Goal: Task Accomplishment & Management: Use online tool/utility

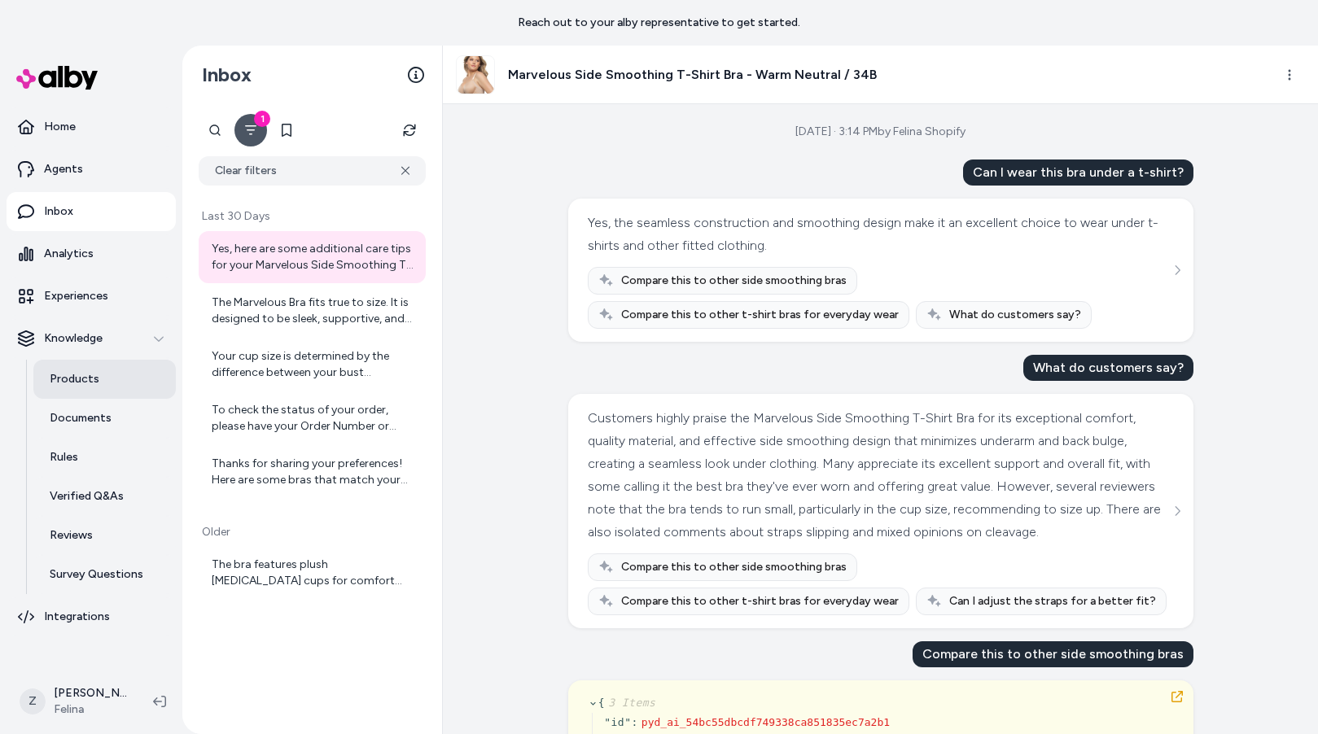
click at [77, 383] on p "Products" at bounding box center [75, 379] width 50 height 16
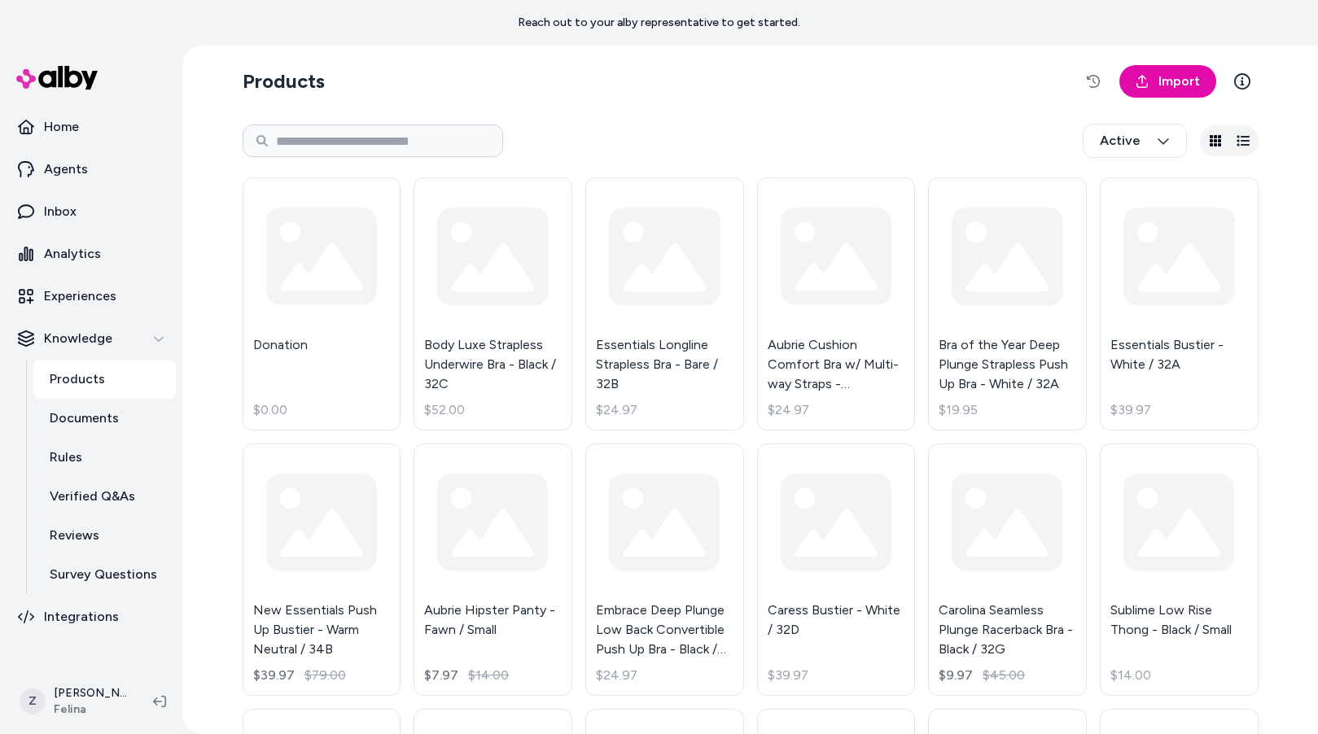
click at [358, 123] on div "Active" at bounding box center [751, 141] width 1016 height 54
click at [353, 137] on input at bounding box center [373, 141] width 261 height 33
paste input "**********"
type input "**********"
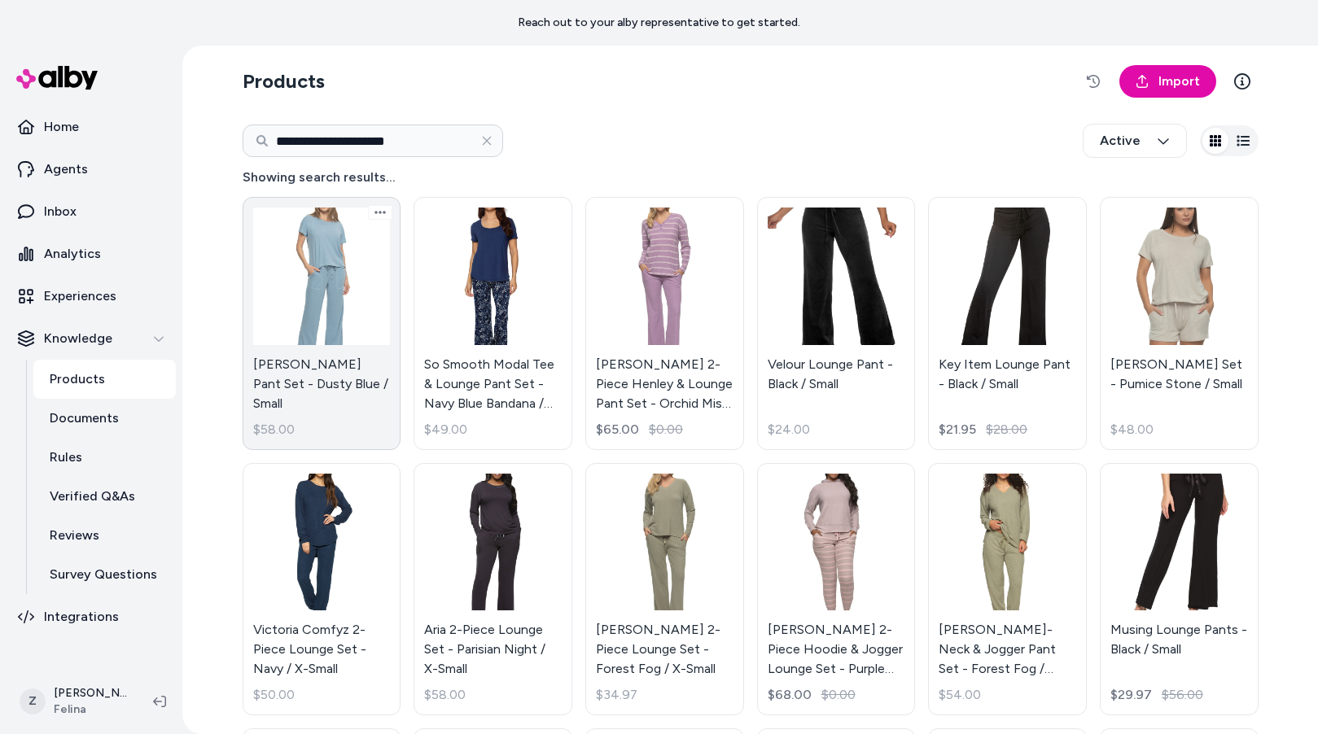
click at [356, 307] on link "Lauren Lounge Pant Set - Dusty Blue / Small $58.00" at bounding box center [322, 323] width 159 height 253
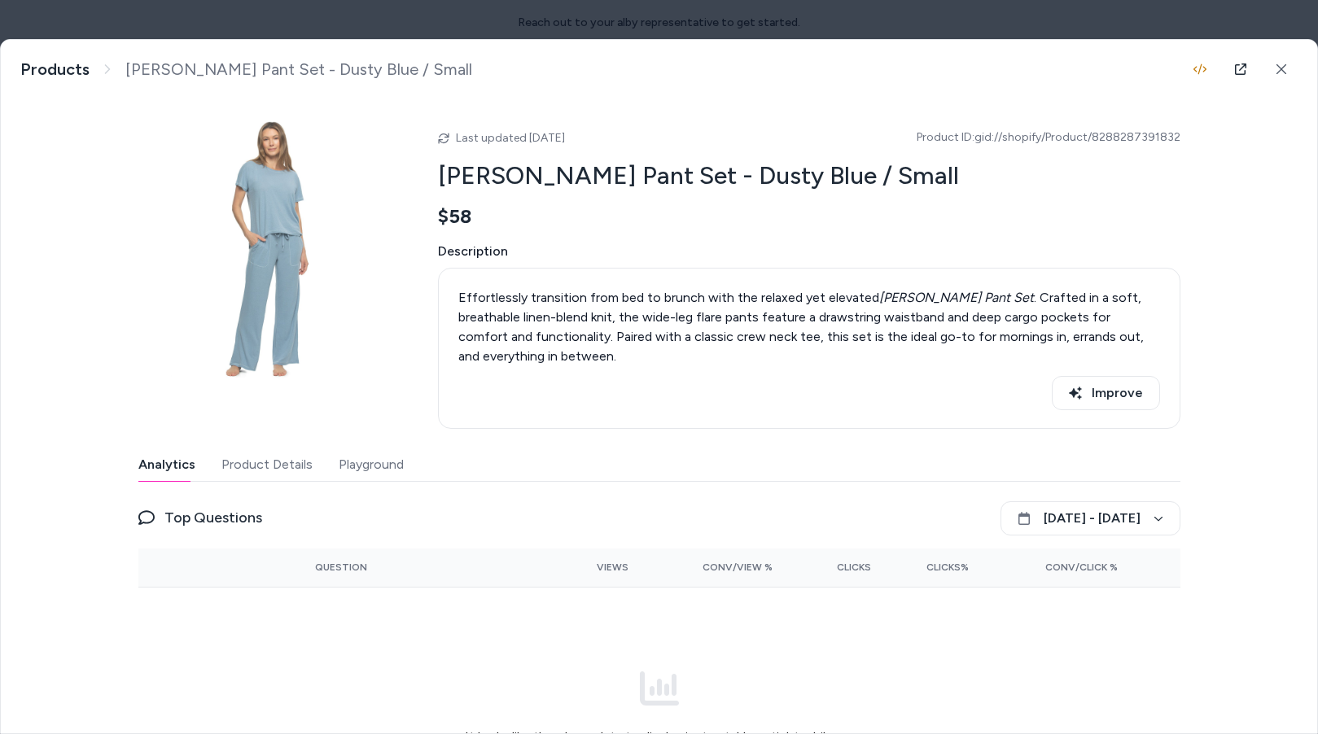
click at [199, 15] on body "**********" at bounding box center [659, 367] width 1318 height 734
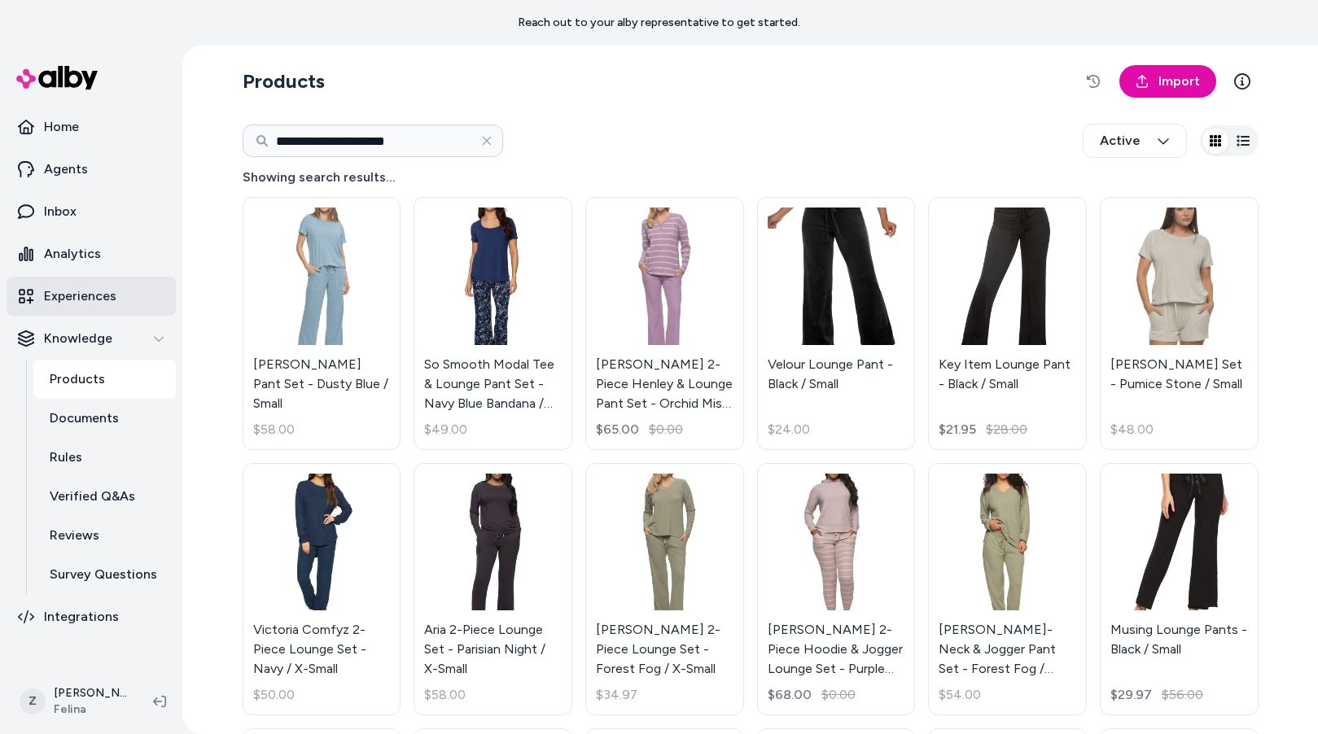
click at [123, 291] on link "Experiences" at bounding box center [91, 296] width 169 height 39
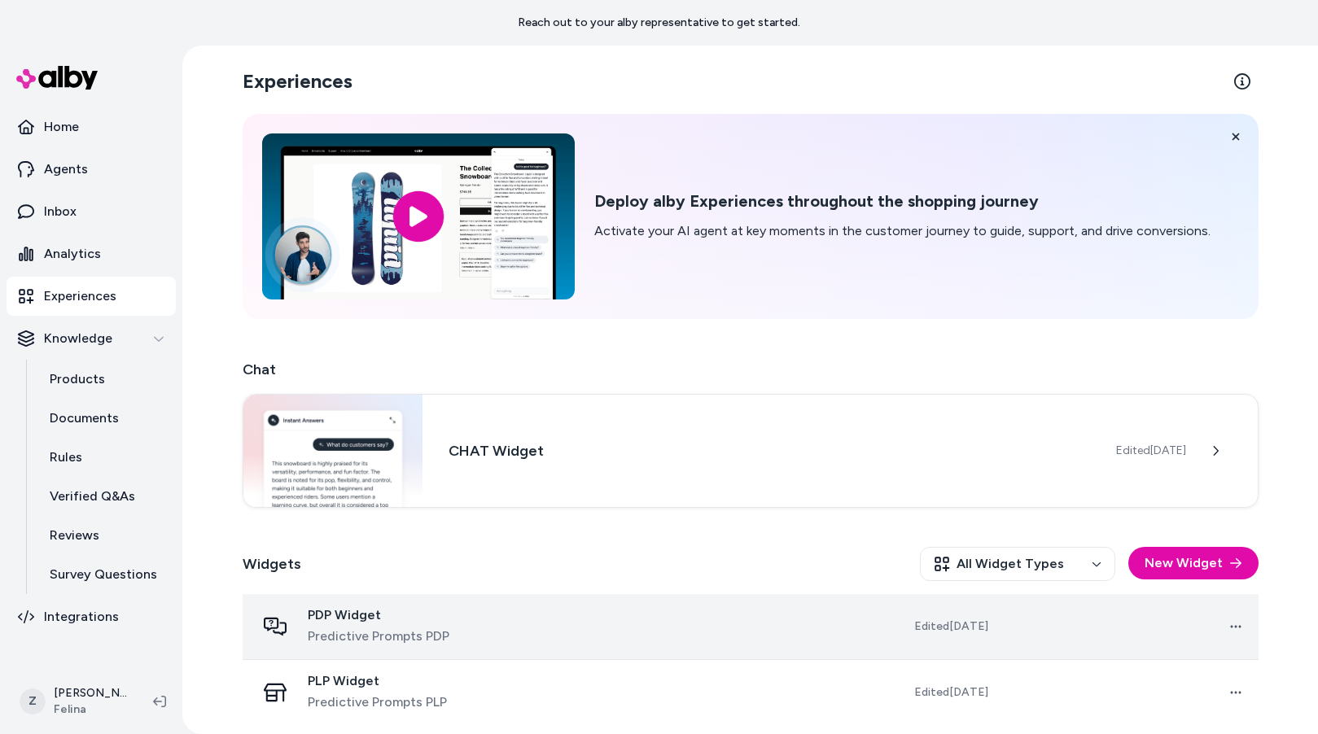
click at [438, 640] on span "Predictive Prompts PDP" at bounding box center [379, 637] width 142 height 20
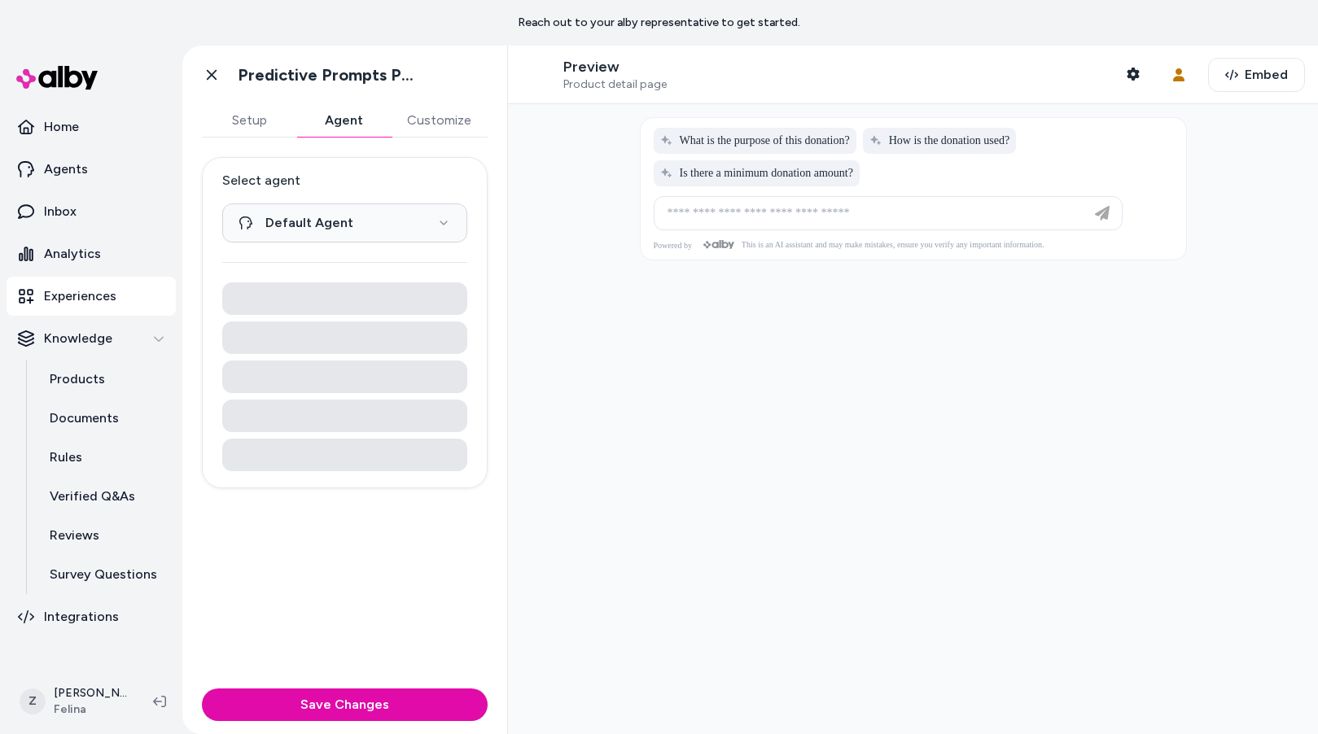
click at [363, 132] on button "Agent" at bounding box center [343, 120] width 94 height 33
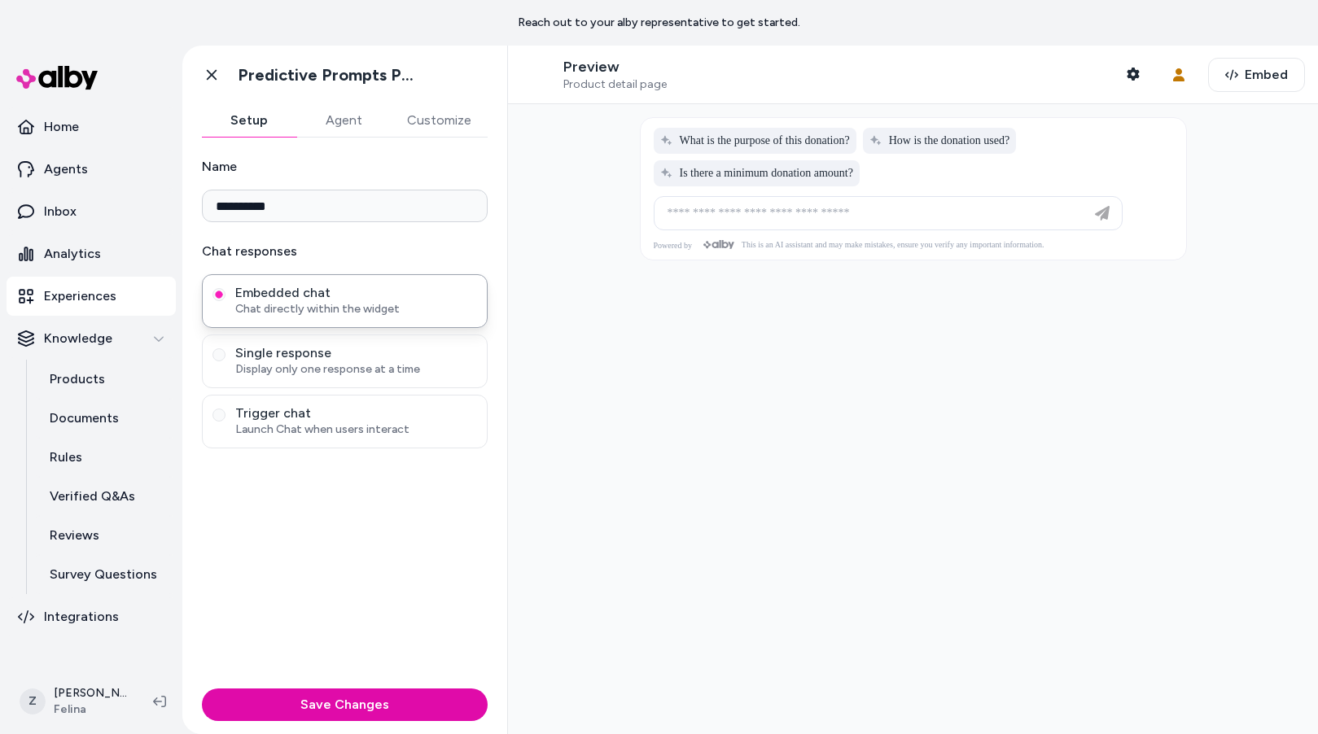
click at [268, 123] on button "Setup" at bounding box center [249, 120] width 94 height 33
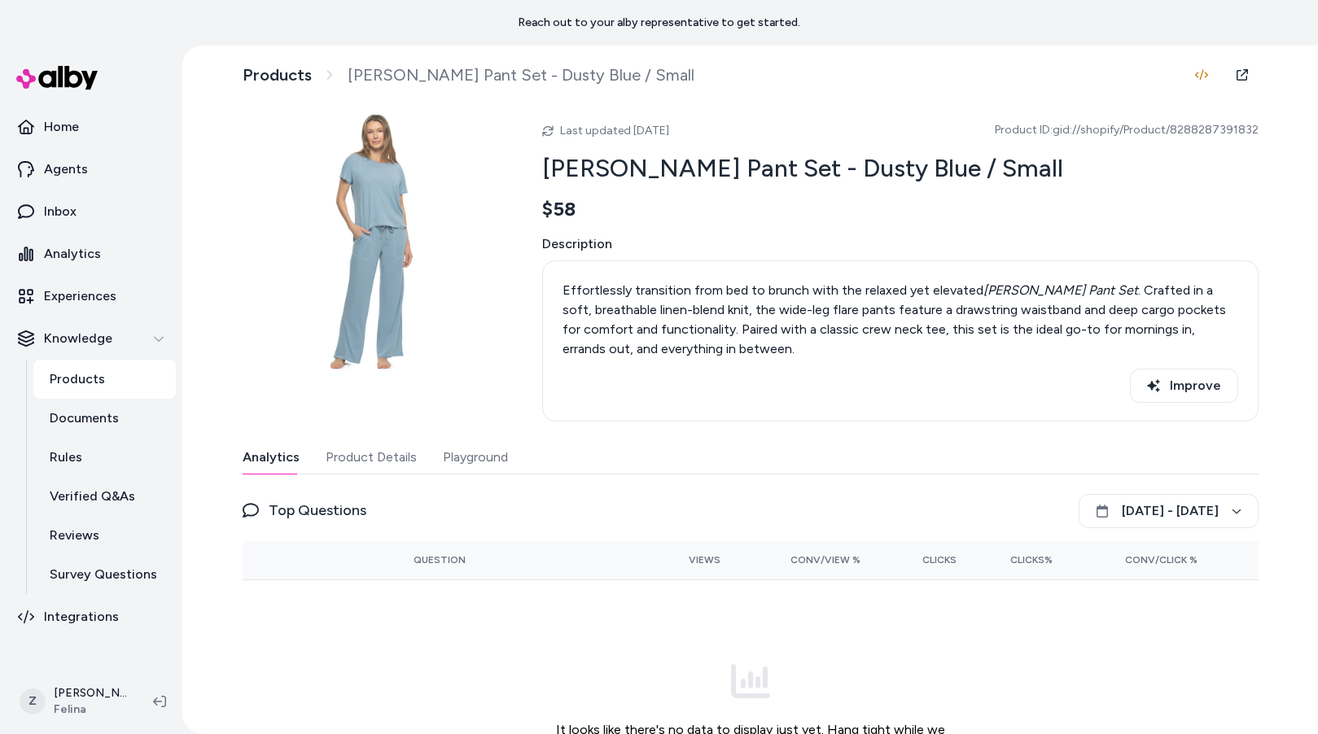
scroll to position [11, 0]
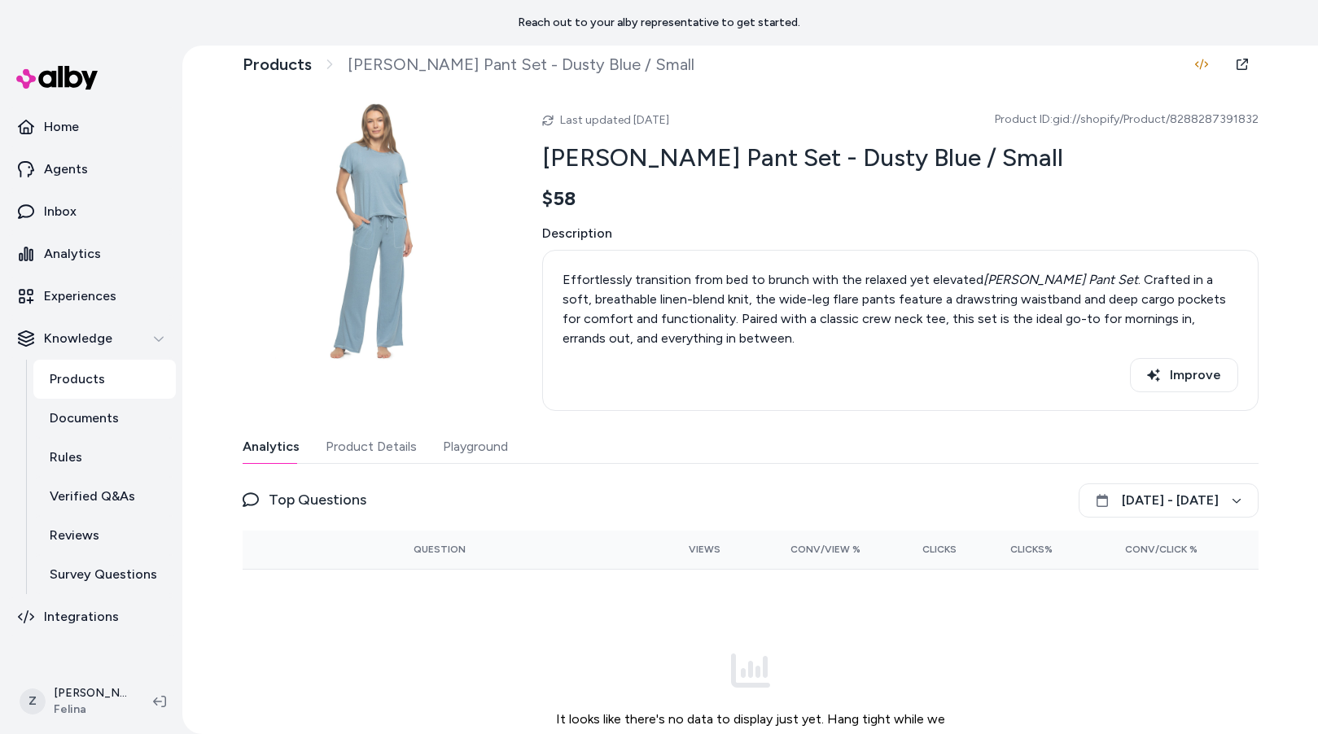
click at [497, 452] on button "Playground" at bounding box center [475, 447] width 65 height 33
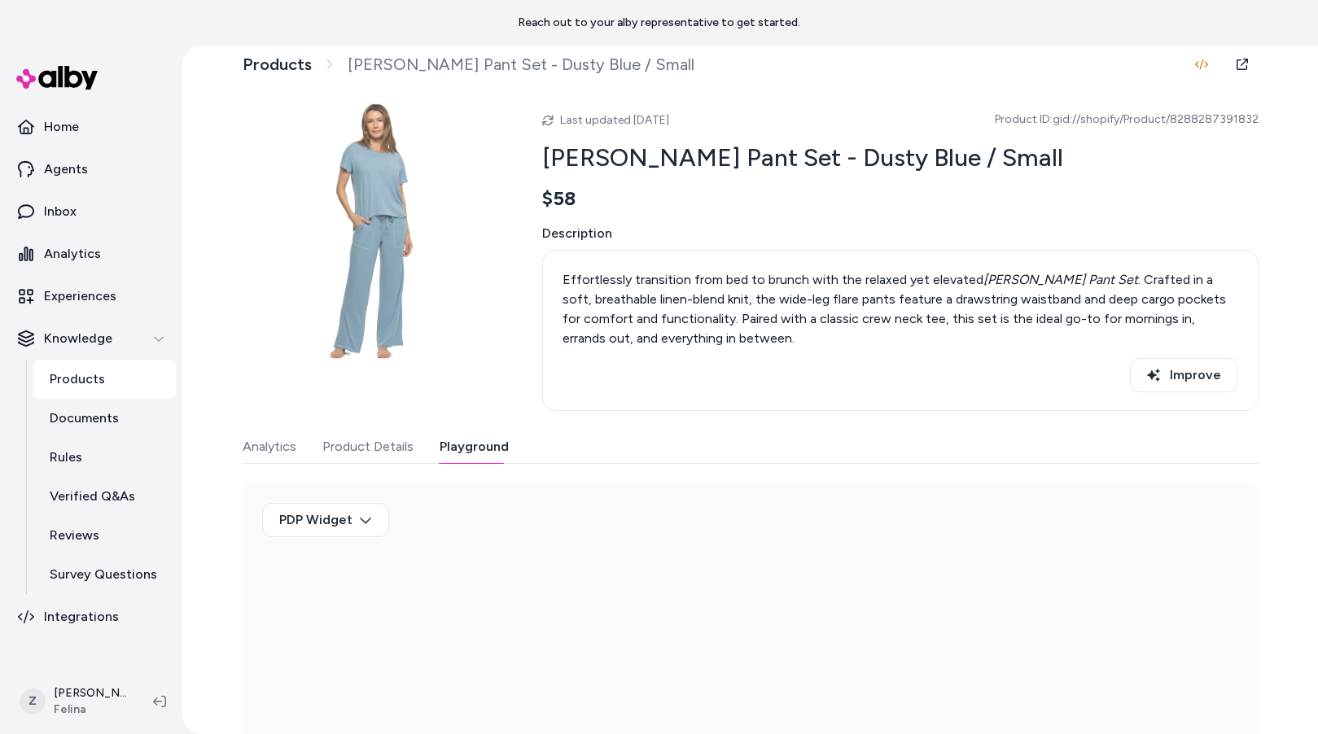
scroll to position [172, 0]
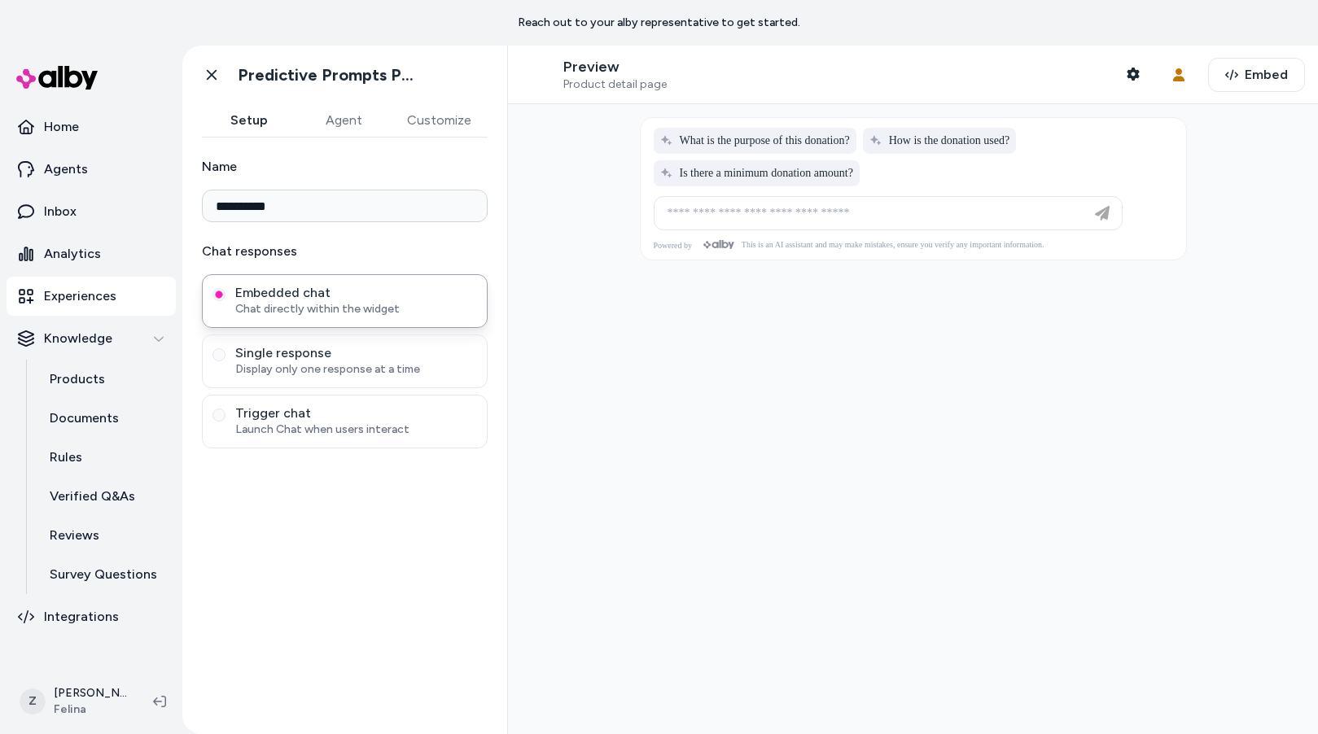
type input "**********"
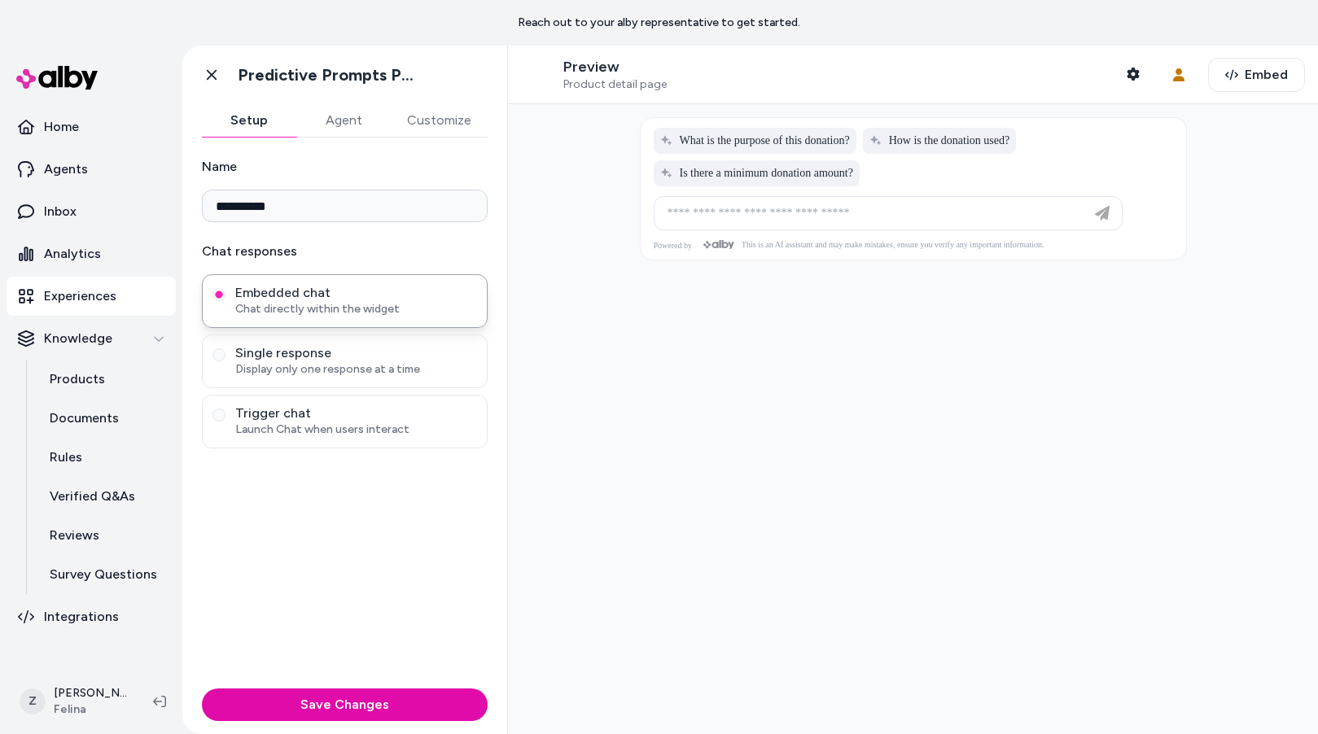
click at [422, 116] on button "Customize" at bounding box center [439, 120] width 97 height 33
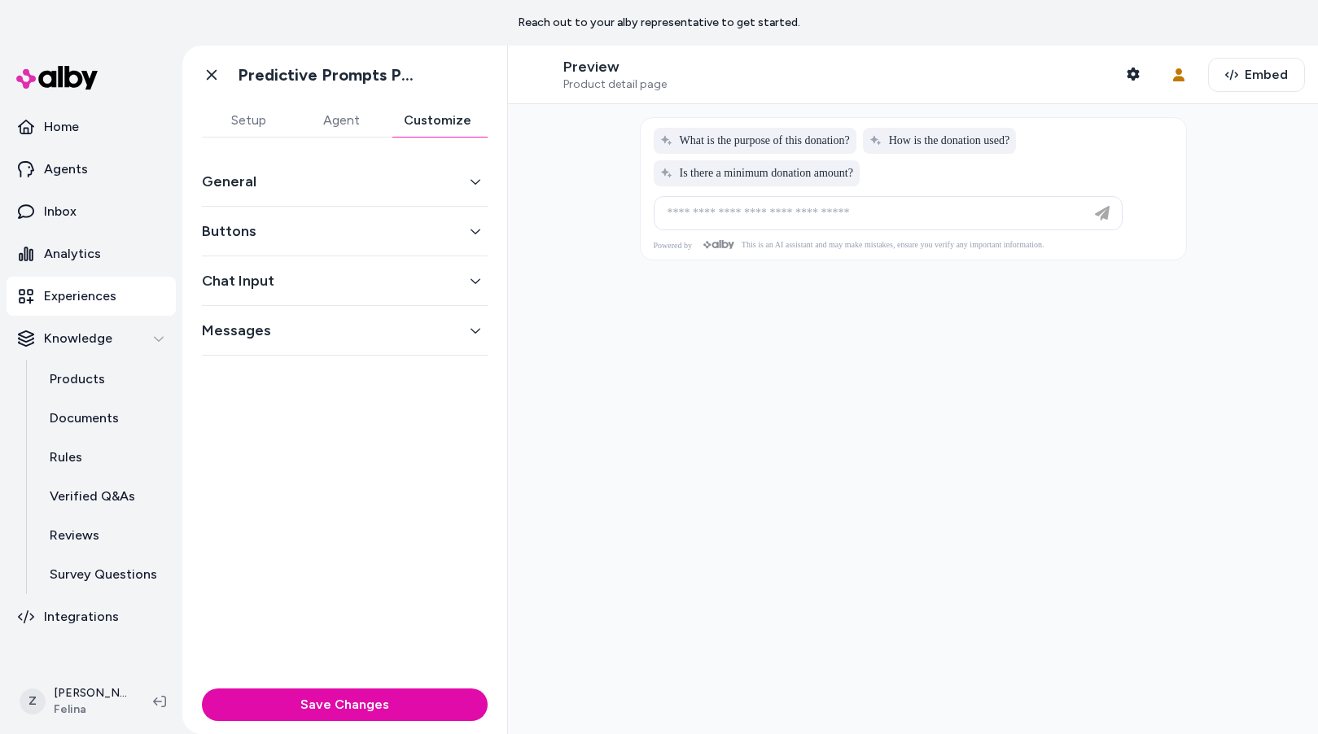
click at [412, 181] on button "General" at bounding box center [345, 181] width 286 height 23
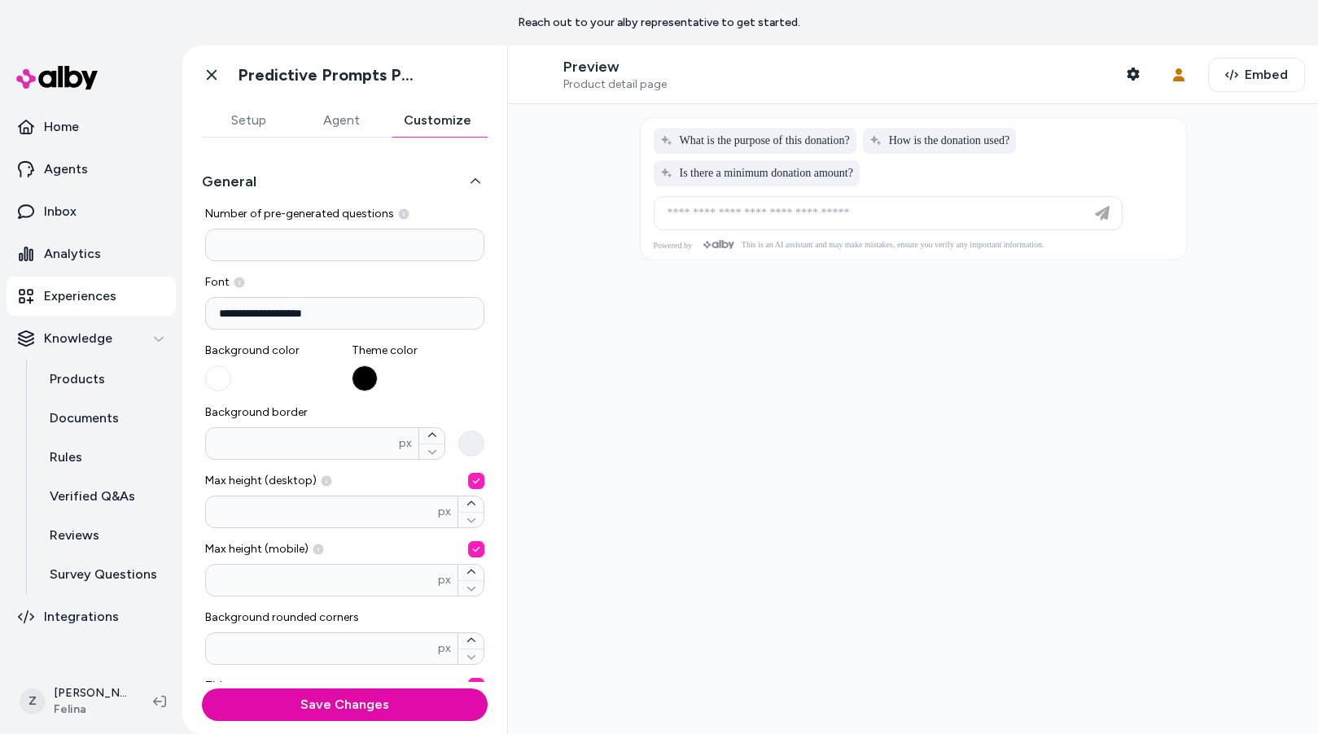
click at [412, 181] on button "General" at bounding box center [345, 181] width 286 height 23
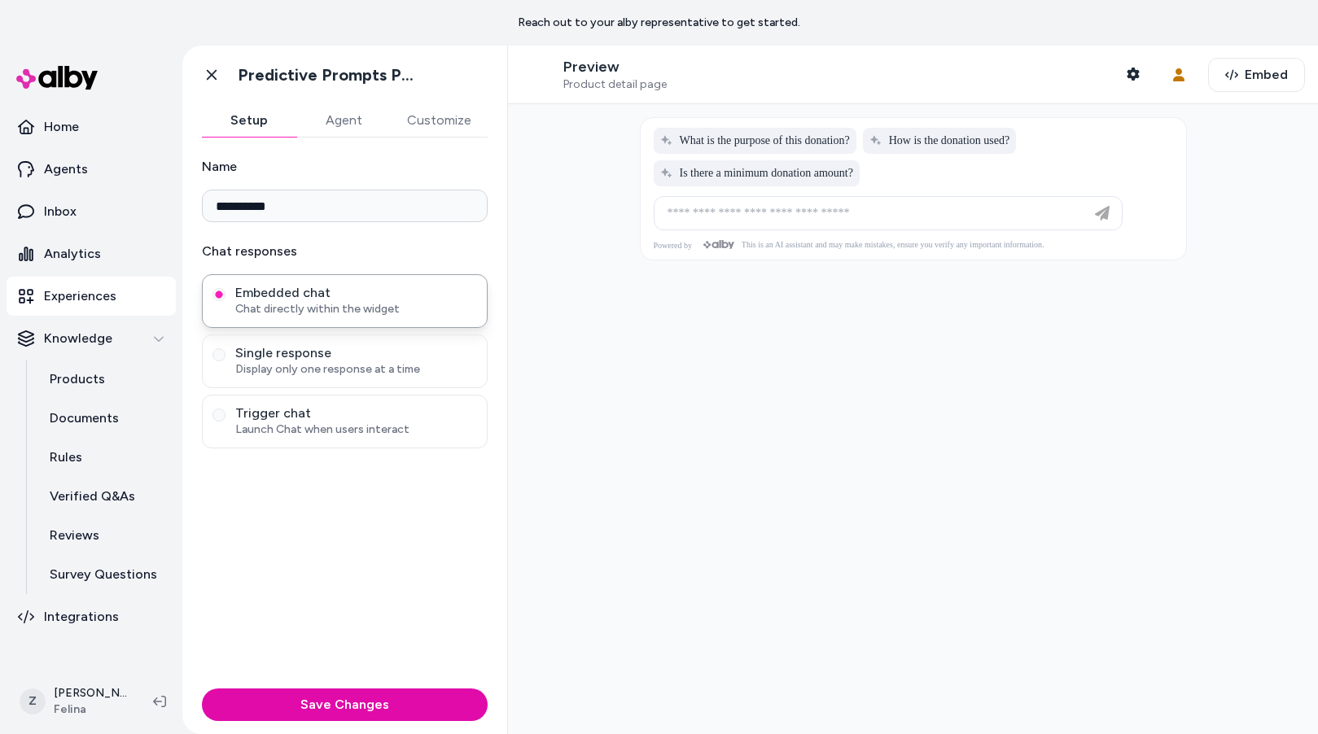
click at [256, 119] on button "Setup" at bounding box center [249, 120] width 94 height 33
click at [94, 426] on p "Documents" at bounding box center [84, 419] width 69 height 20
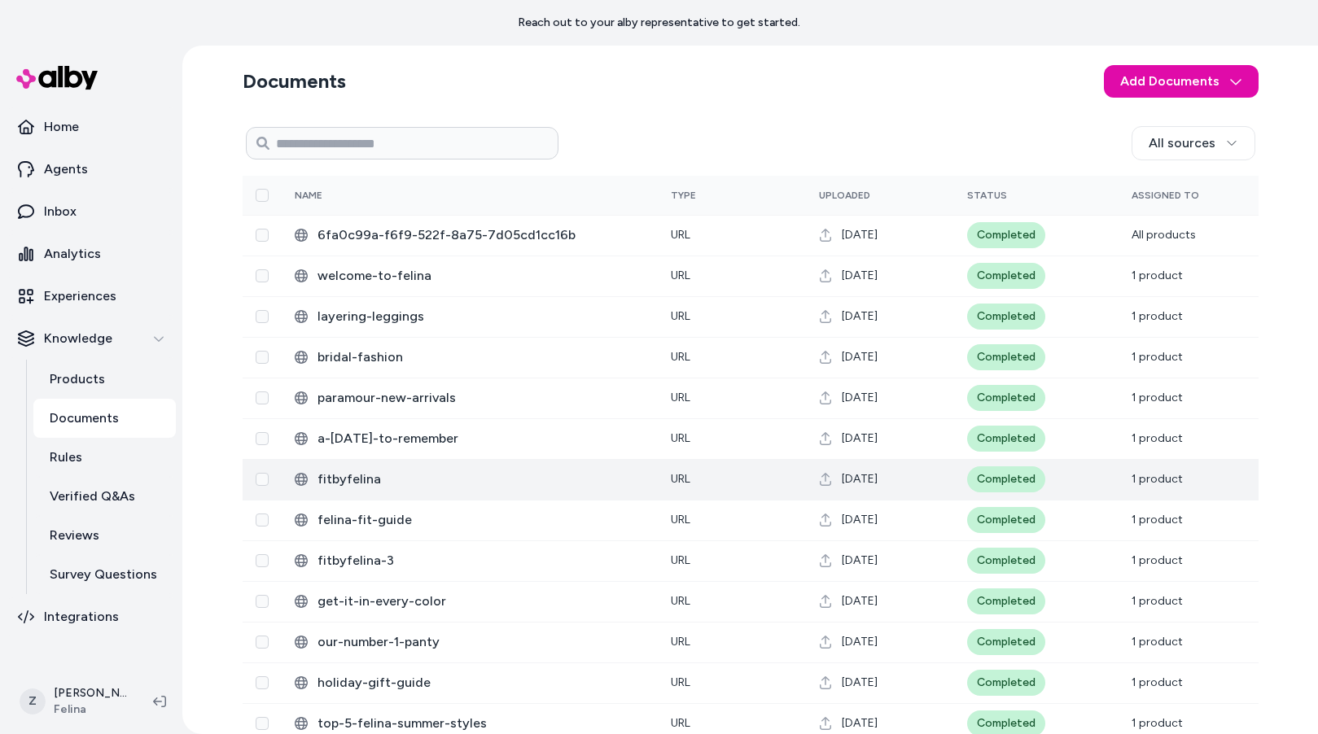
scroll to position [10, 0]
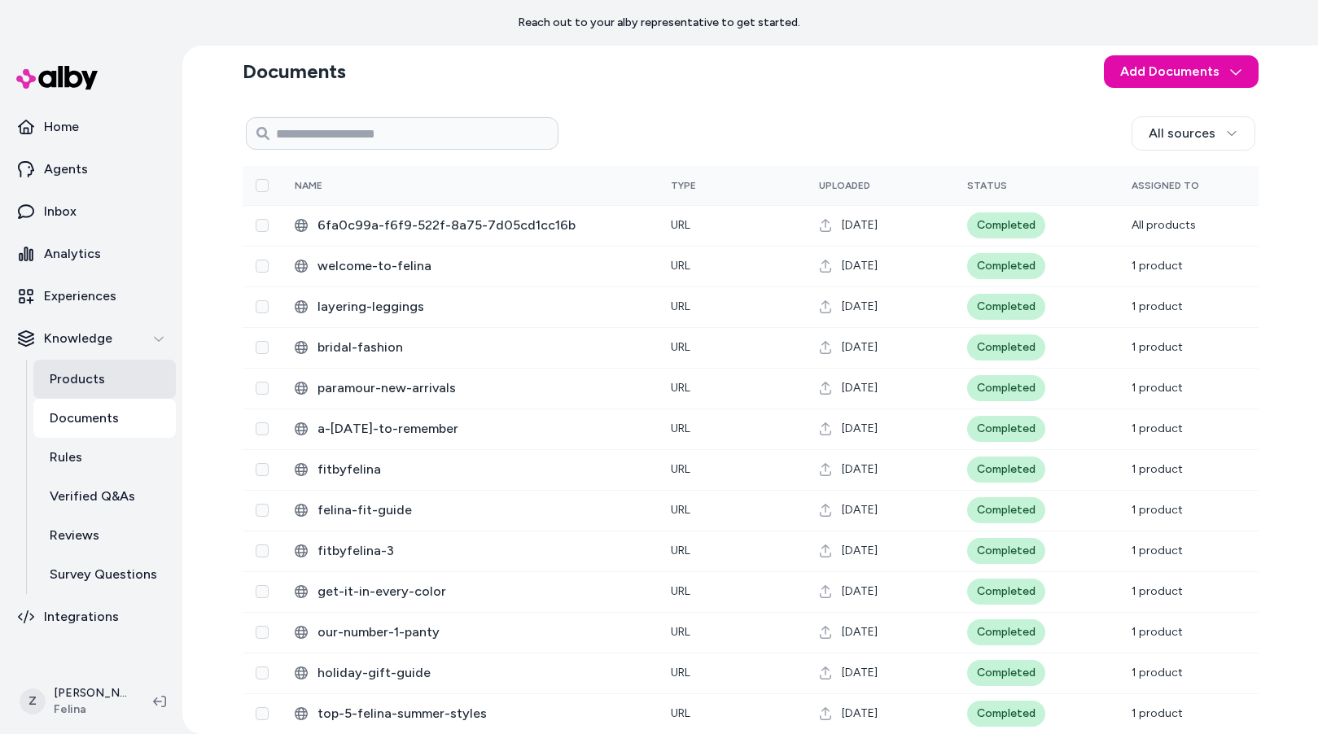
click at [96, 383] on p "Products" at bounding box center [77, 380] width 55 height 20
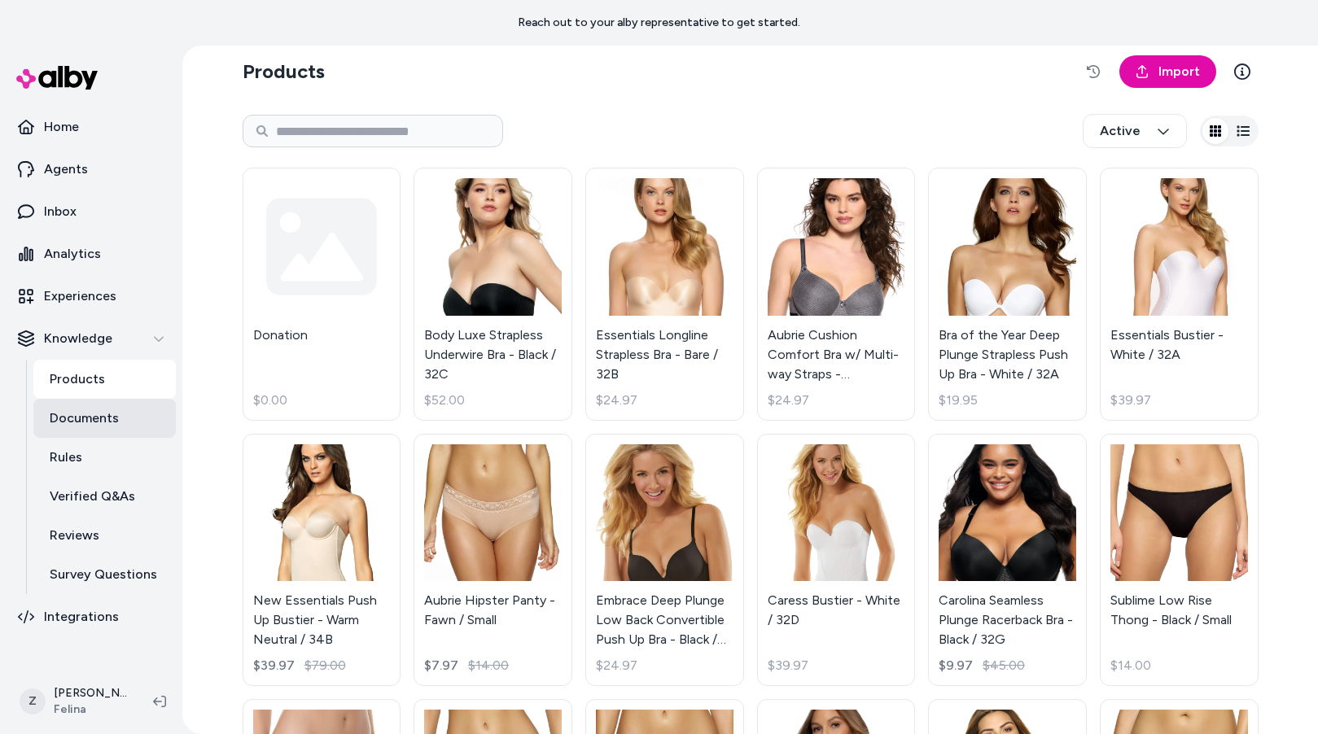
click at [105, 427] on p "Documents" at bounding box center [84, 419] width 69 height 20
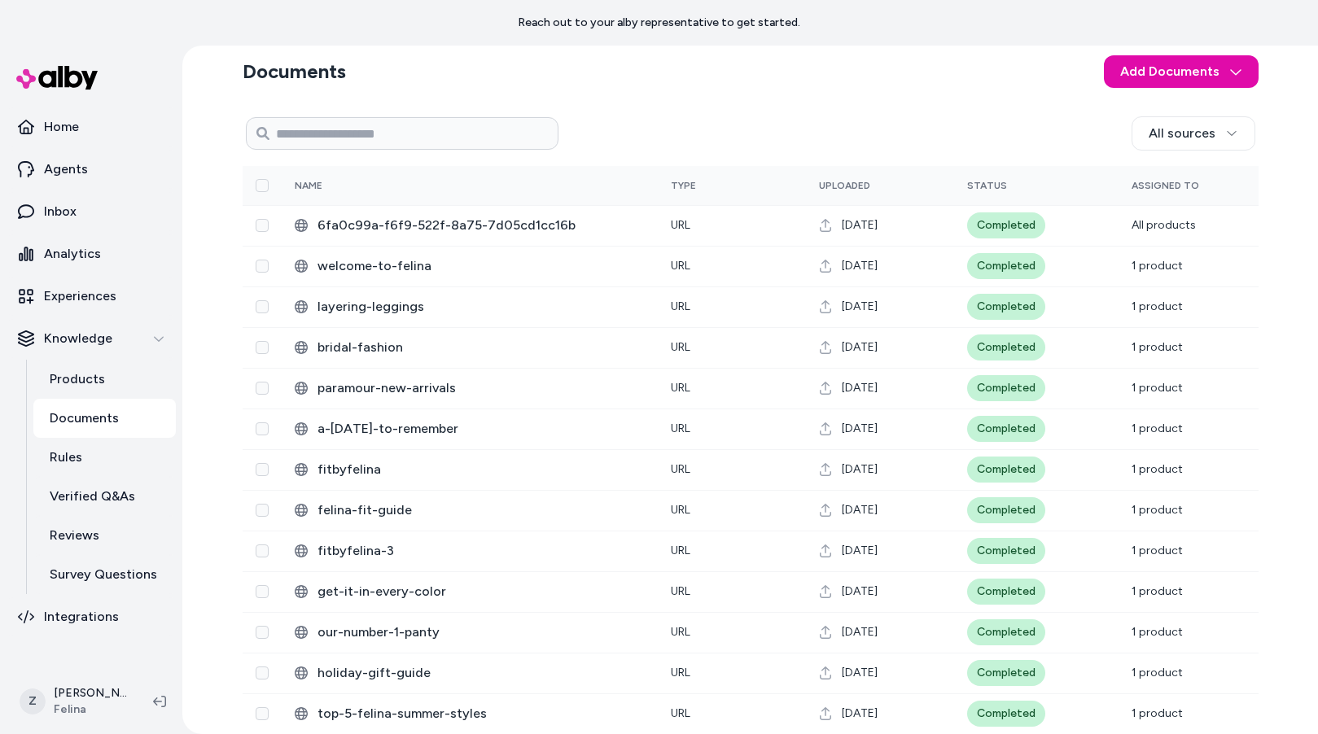
scroll to position [308, 0]
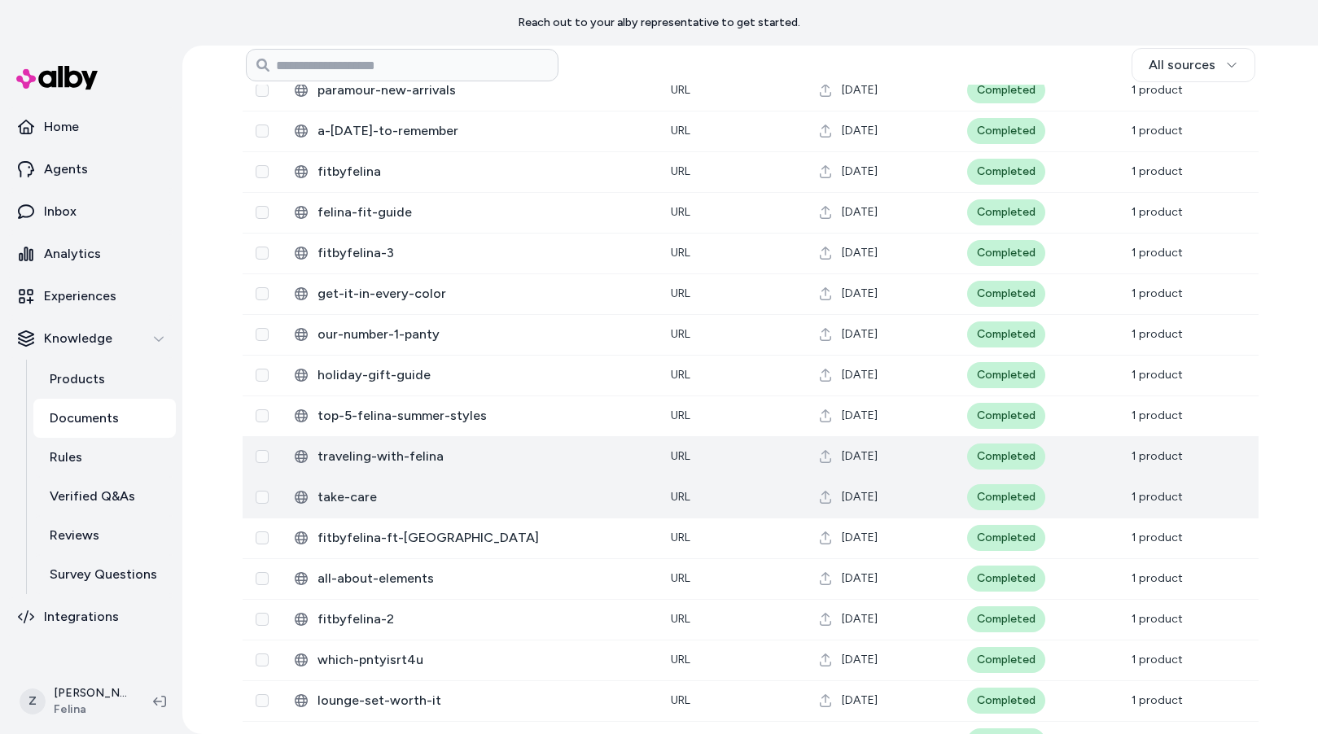
click at [431, 509] on td "take-care" at bounding box center [470, 497] width 376 height 41
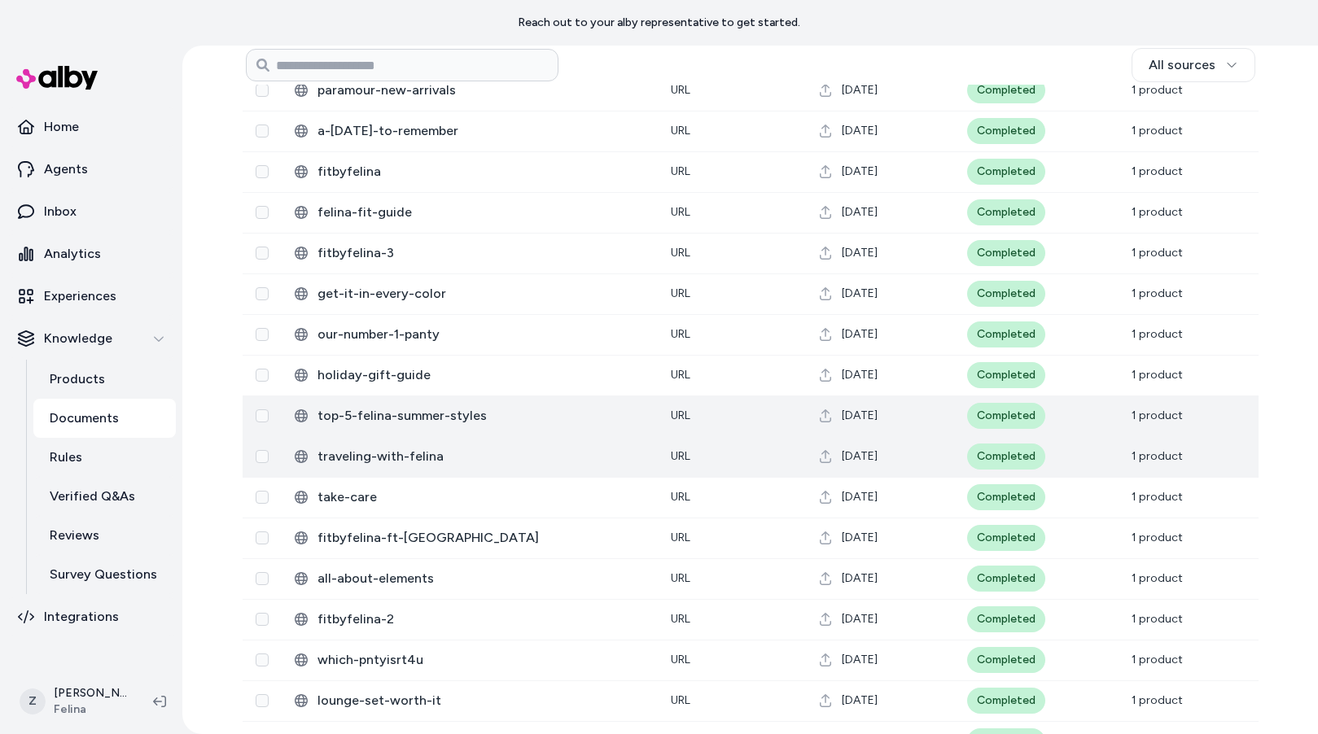
scroll to position [1122, 0]
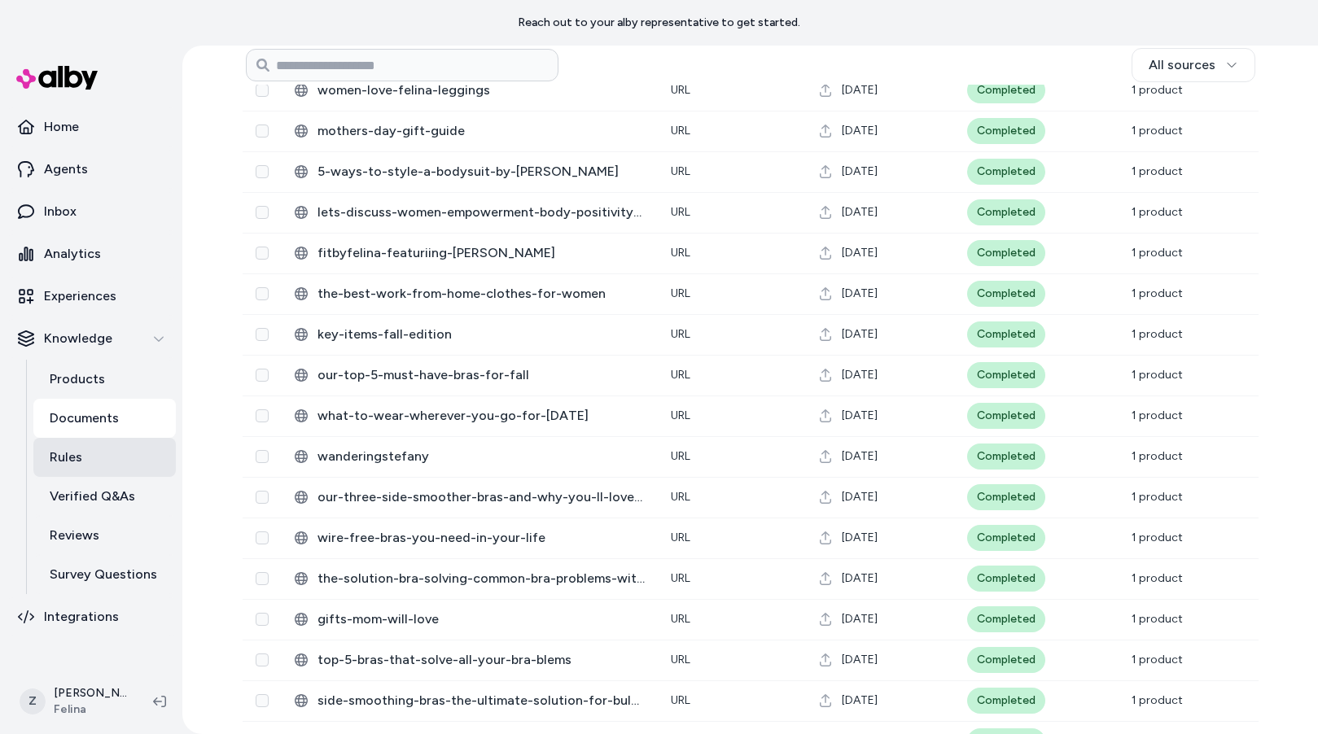
click at [66, 444] on link "Rules" at bounding box center [104, 457] width 142 height 39
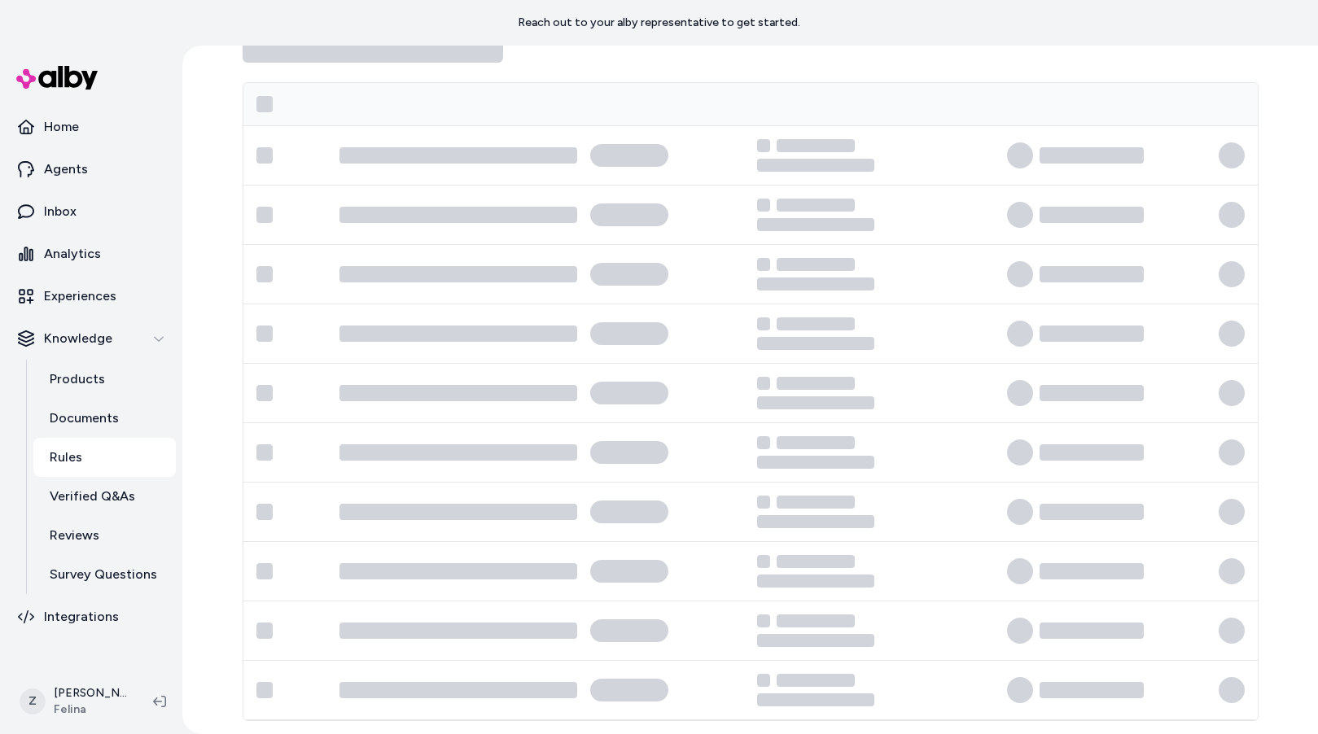
scroll to position [46, 0]
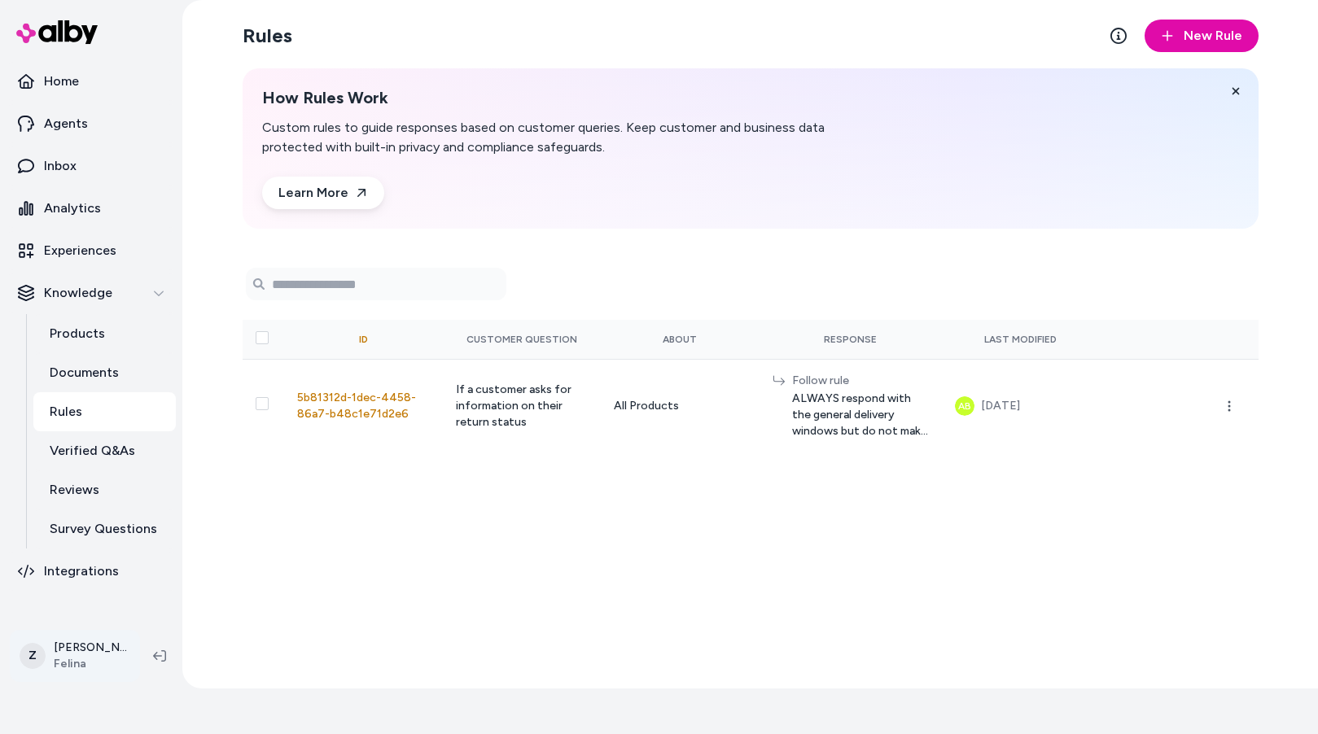
click at [93, 637] on html "Reach out to your alby representative to get started. Home Agents Inbox Analyti…" at bounding box center [659, 321] width 1318 height 734
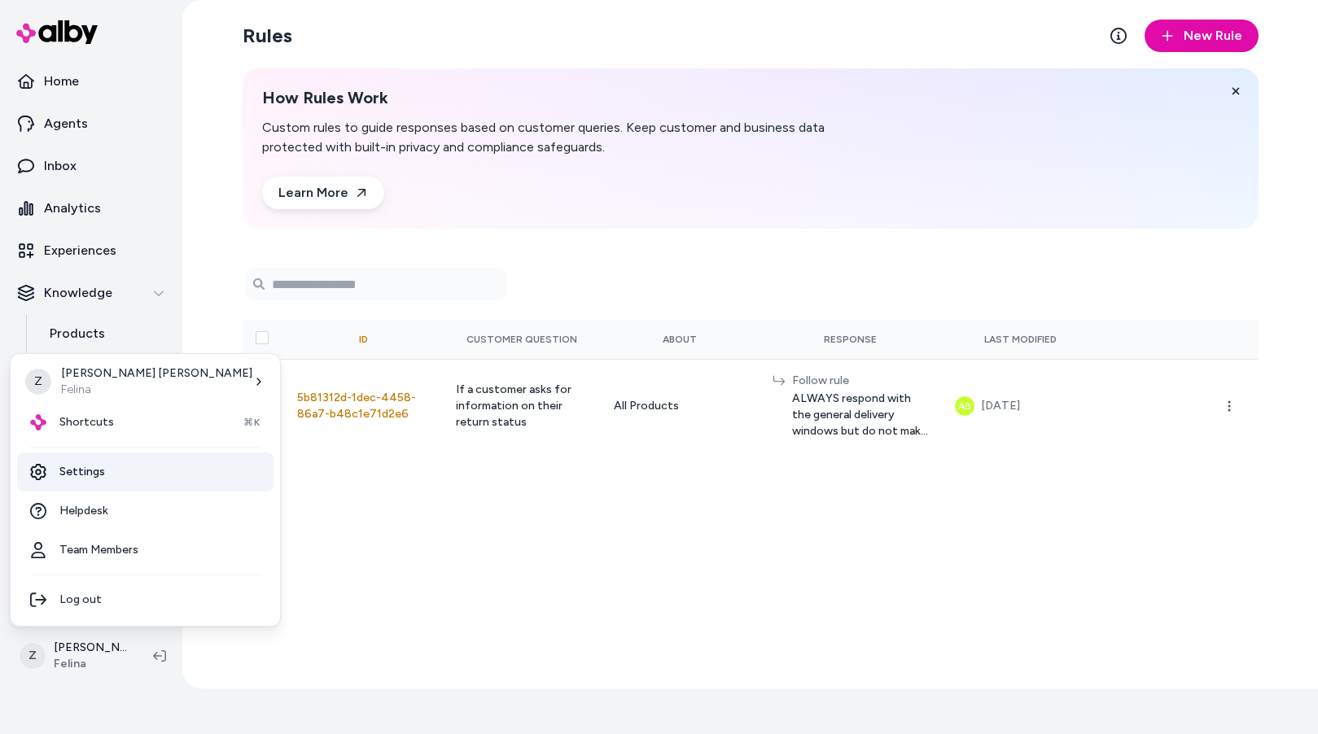
click at [74, 482] on link "Settings" at bounding box center [145, 472] width 256 height 39
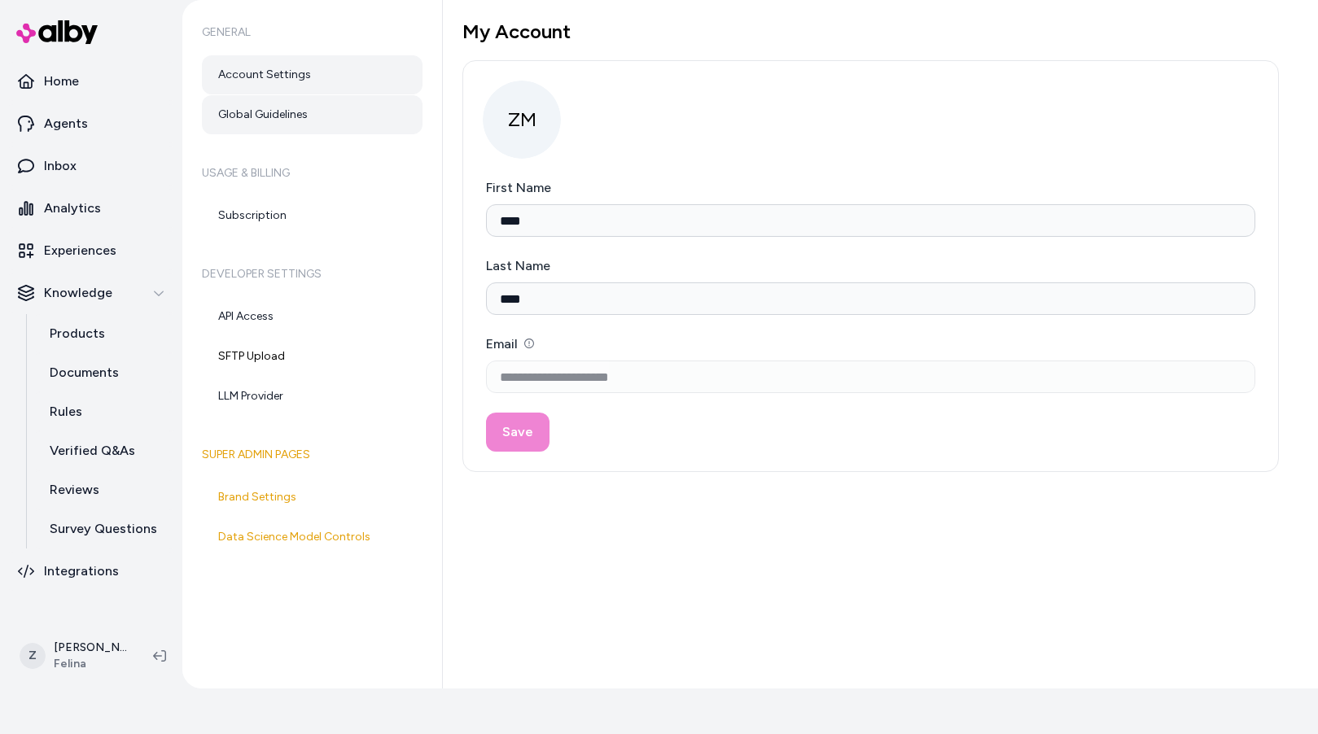
click at [217, 122] on link "Global Guidelines" at bounding box center [312, 114] width 221 height 39
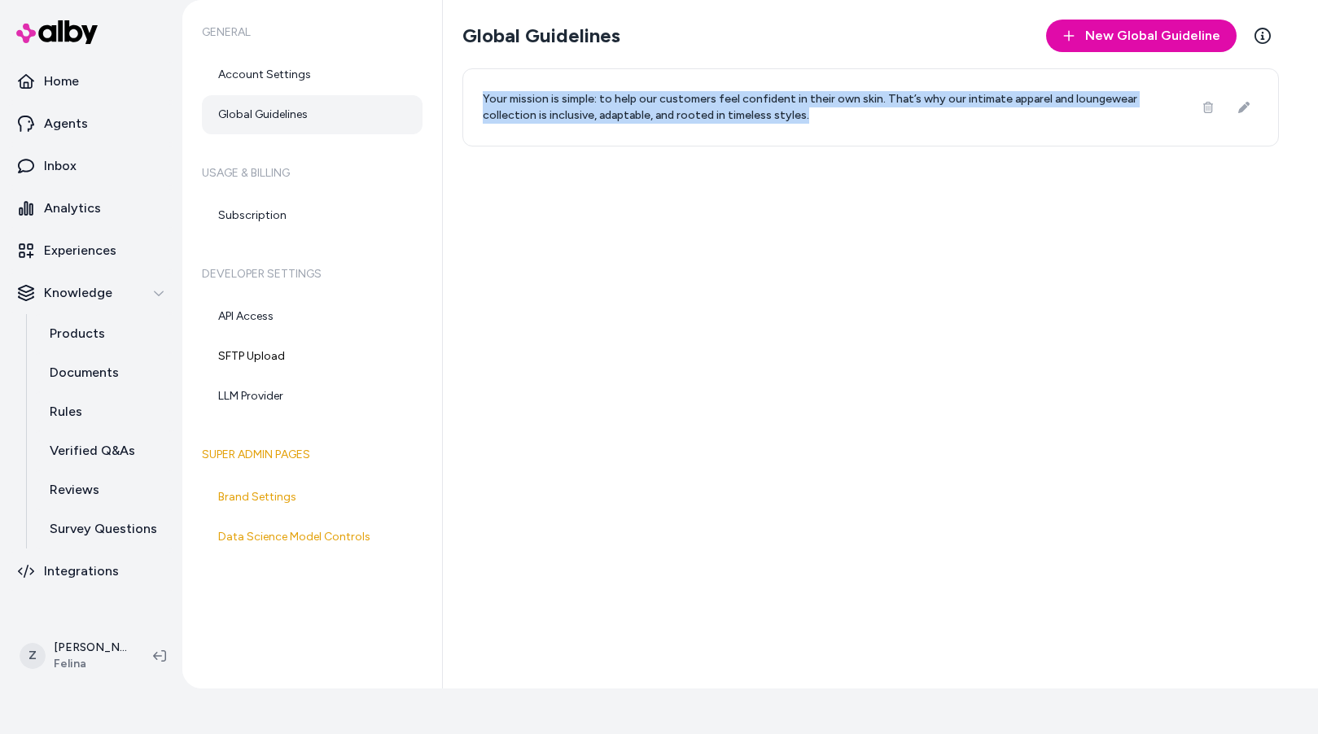
drag, startPoint x: 712, startPoint y: 98, endPoint x: 454, endPoint y: 79, distance: 258.8
click at [454, 79] on div "Global Guidelines New Global Guideline Learn More Your mission is simple: to he…" at bounding box center [880, 344] width 875 height 689
click at [253, 77] on link "Account Settings" at bounding box center [312, 74] width 221 height 39
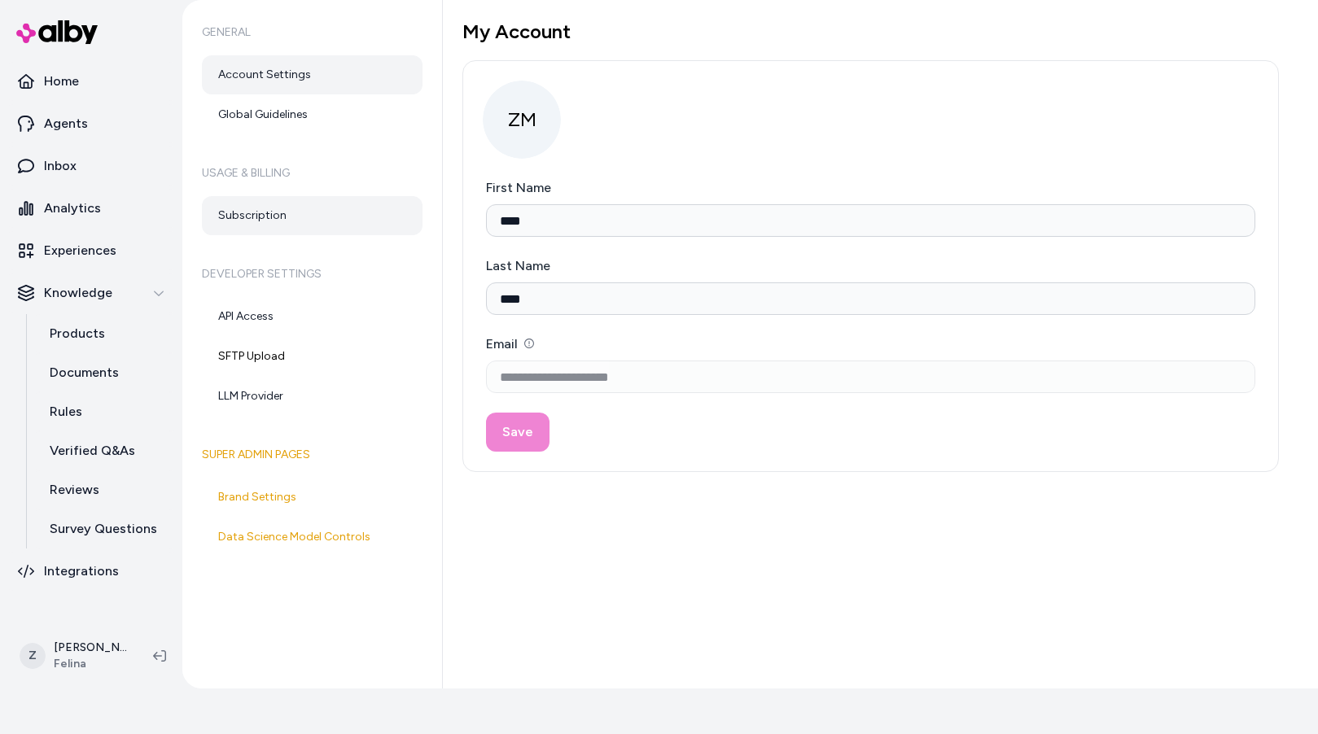
click at [239, 208] on link "Subscription" at bounding box center [312, 215] width 221 height 39
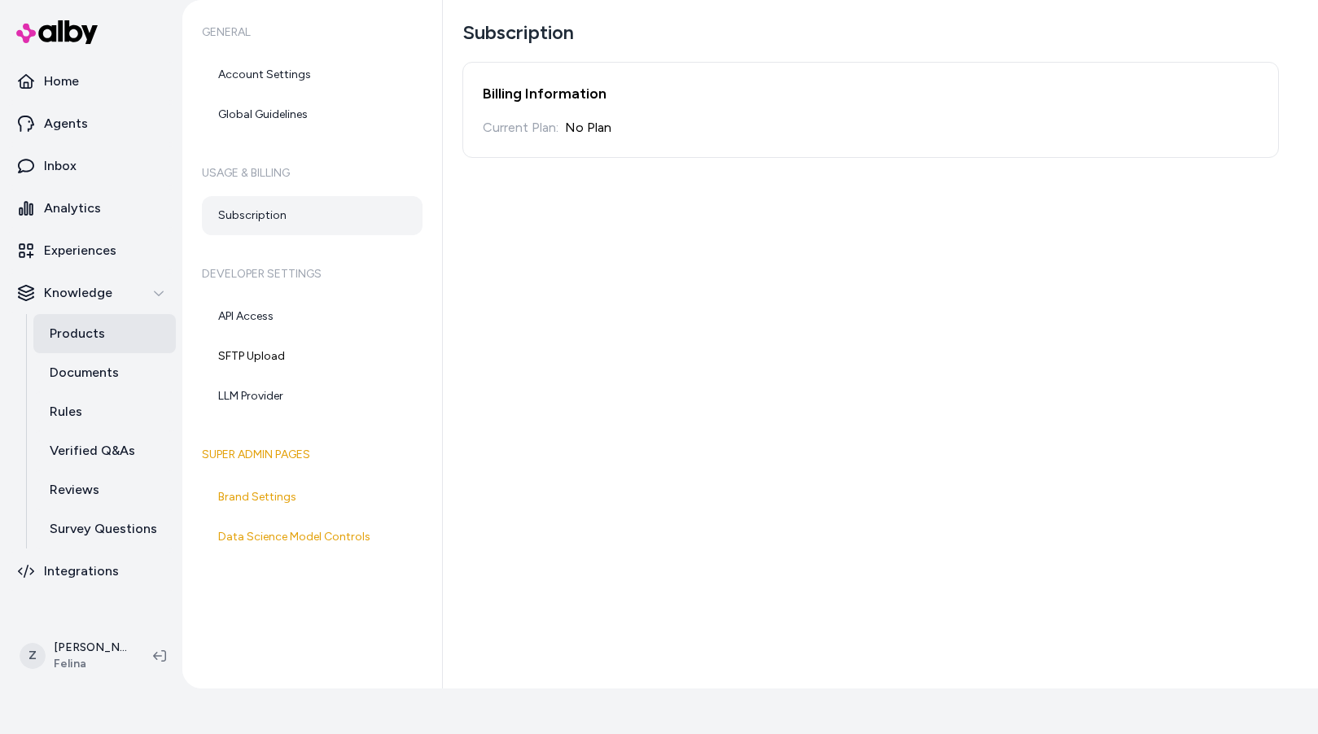
click at [42, 342] on link "Products" at bounding box center [104, 333] width 142 height 39
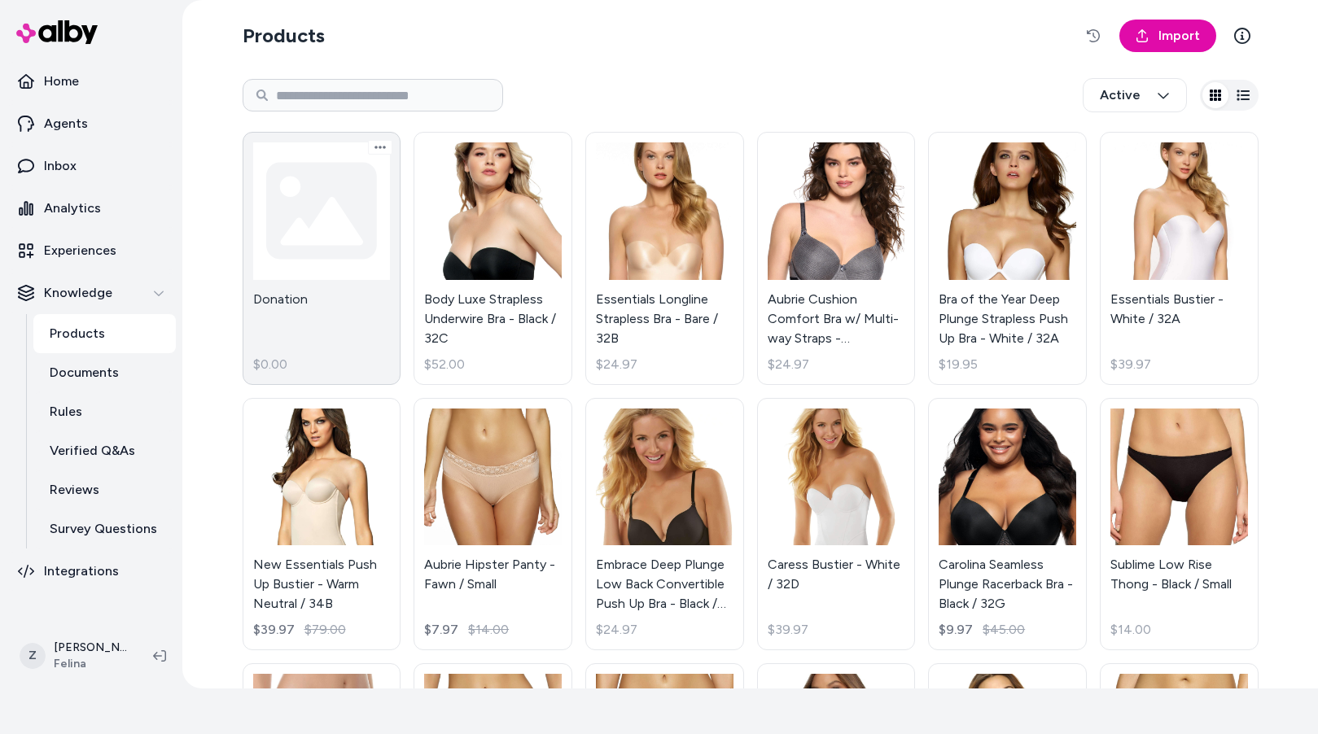
click at [328, 285] on link "Donation $0.00" at bounding box center [322, 258] width 159 height 253
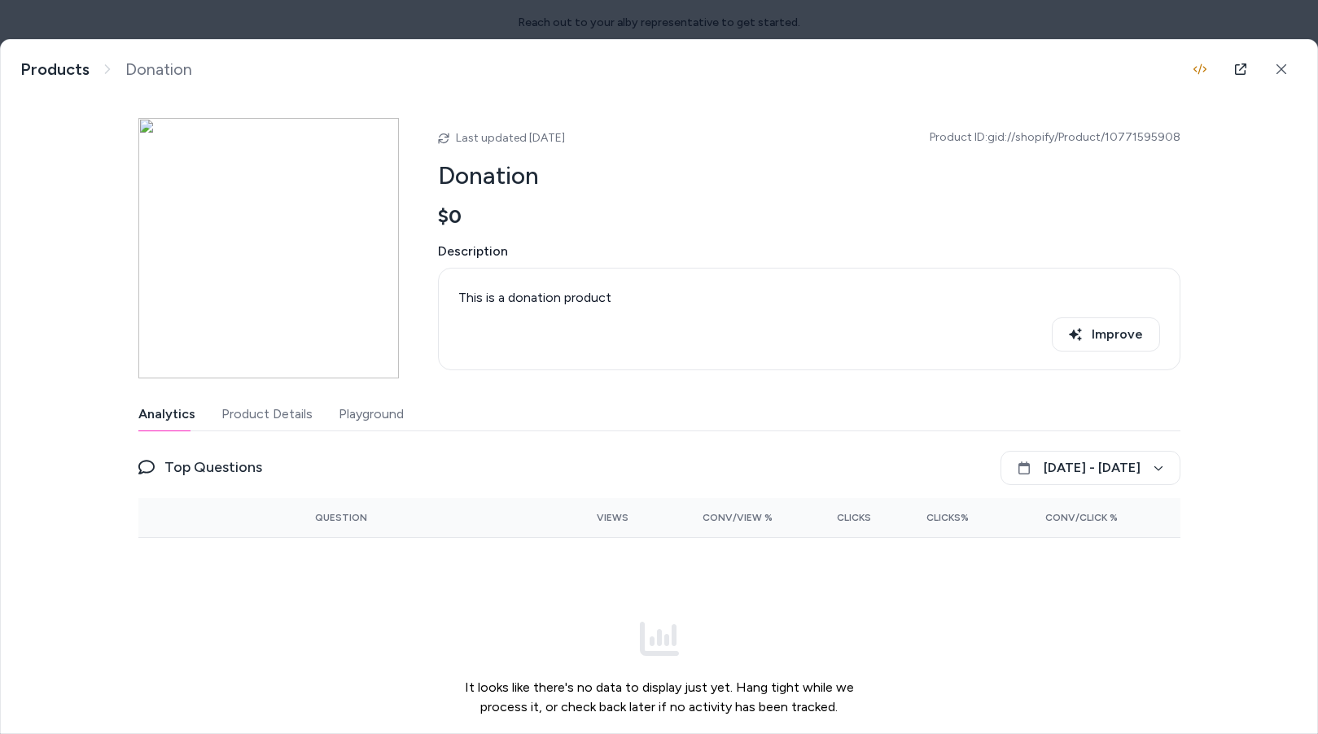
click at [444, 22] on body "Reach out to your alby representative to get started. Home Agents Inbox Analyti…" at bounding box center [659, 367] width 1318 height 734
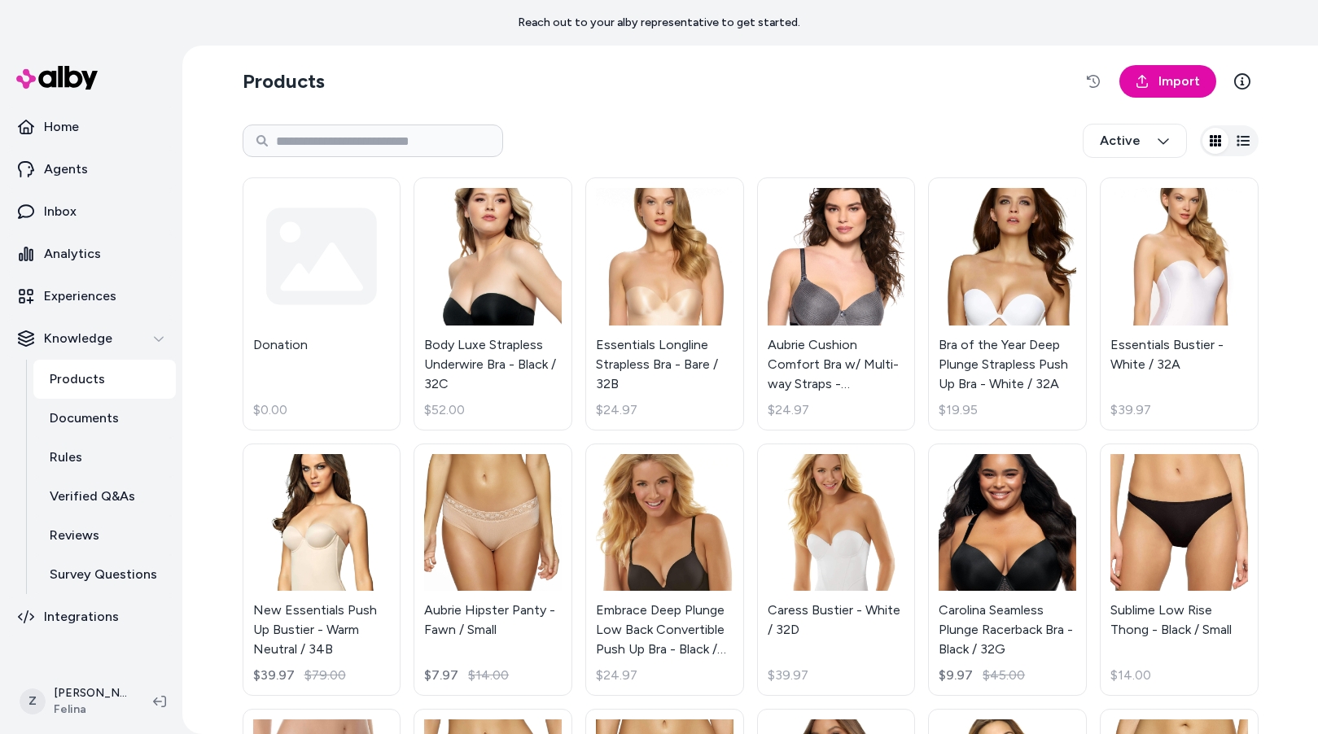
scroll to position [46, 0]
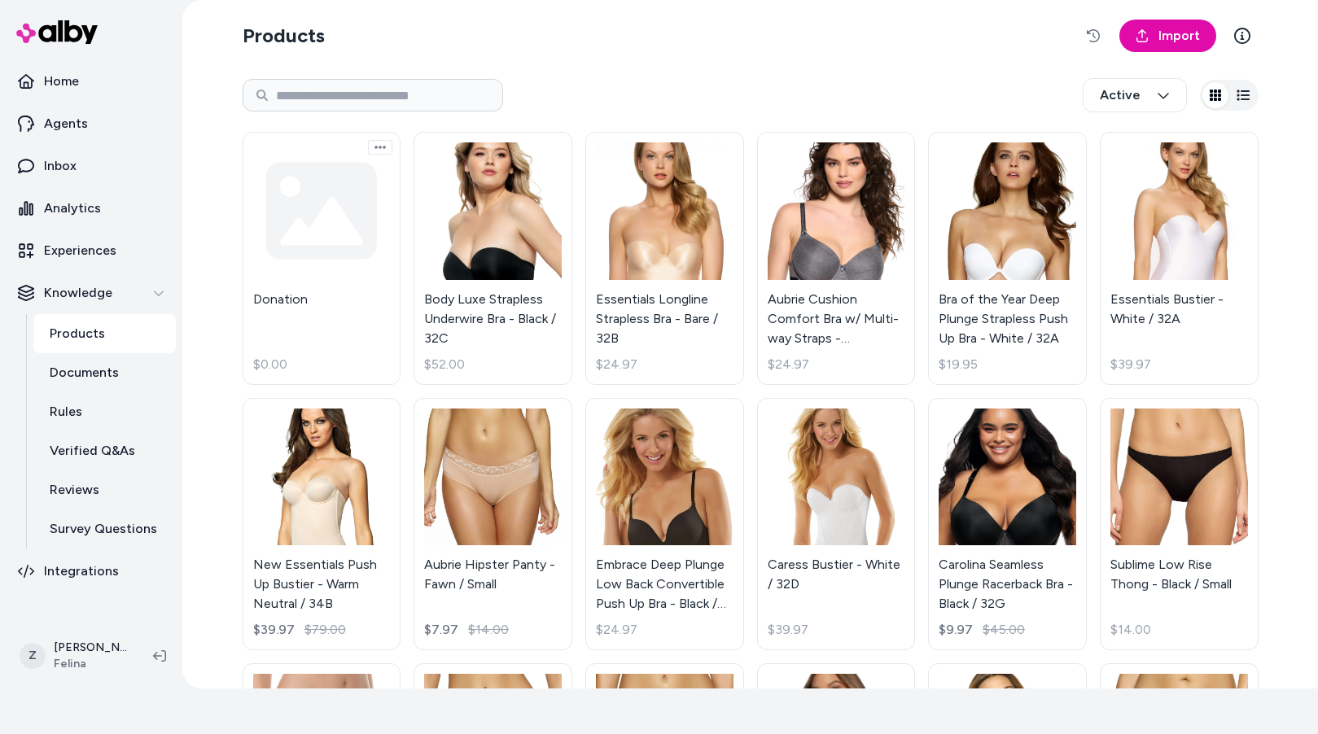
click at [380, 146] on html "Reach out to your alby representative to get started. Home Agents Inbox Analyti…" at bounding box center [659, 321] width 1318 height 734
click at [563, 81] on html "Reach out to your alby representative to get started. Home Agents Inbox Analyti…" at bounding box center [659, 321] width 1318 height 734
click at [553, 151] on html "Reach out to your alby representative to get started. Home Agents Inbox Analyti…" at bounding box center [659, 321] width 1318 height 734
click at [546, 168] on icon at bounding box center [552, 168] width 13 height 13
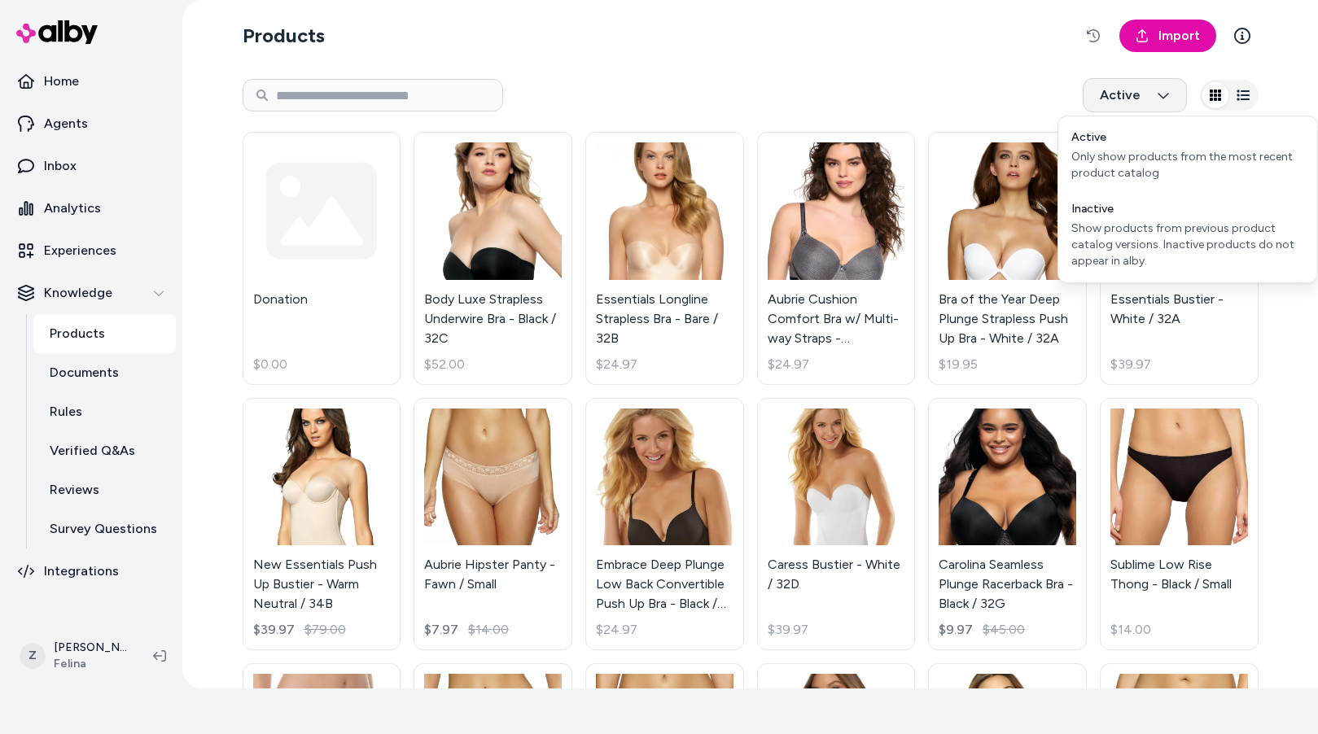
click at [1156, 103] on html "Reach out to your alby representative to get started. Home Agents Inbox Analyti…" at bounding box center [659, 321] width 1318 height 734
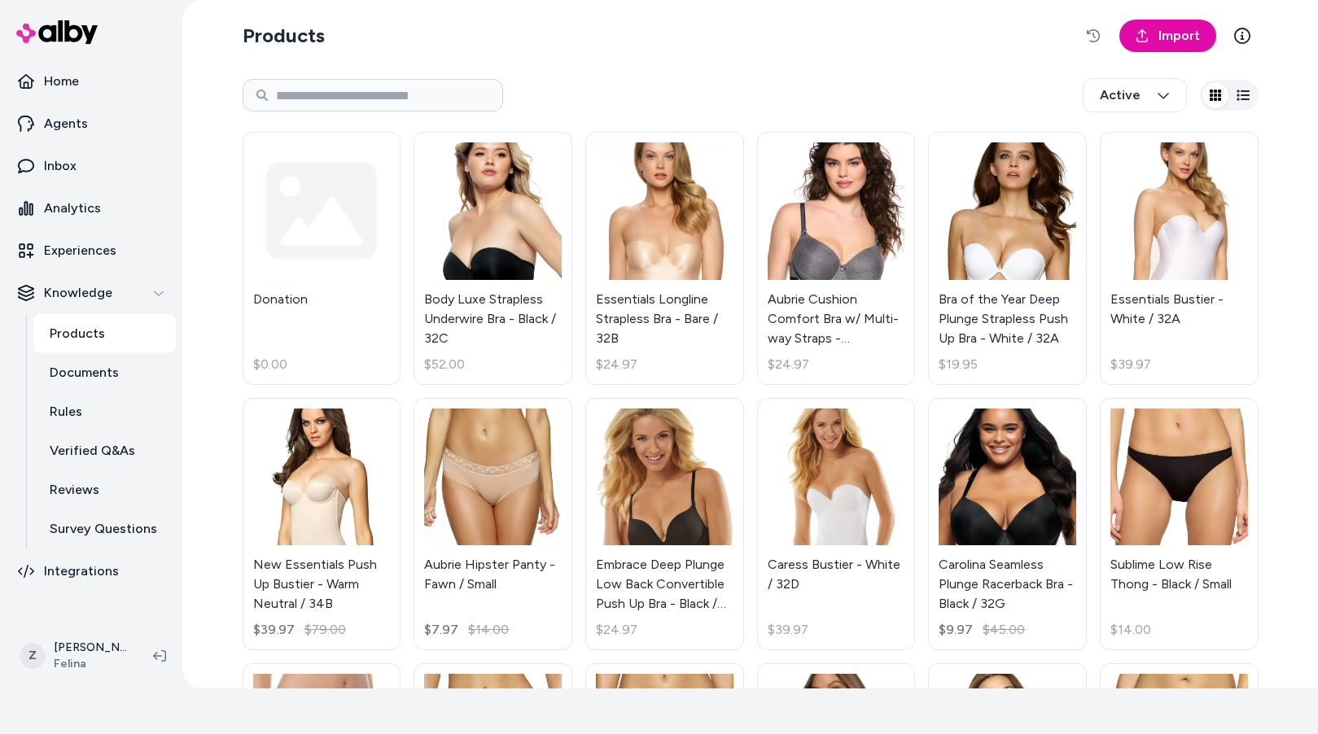
click at [1231, 87] on div at bounding box center [1229, 95] width 59 height 31
click at [1242, 90] on icon "button" at bounding box center [1243, 95] width 13 height 11
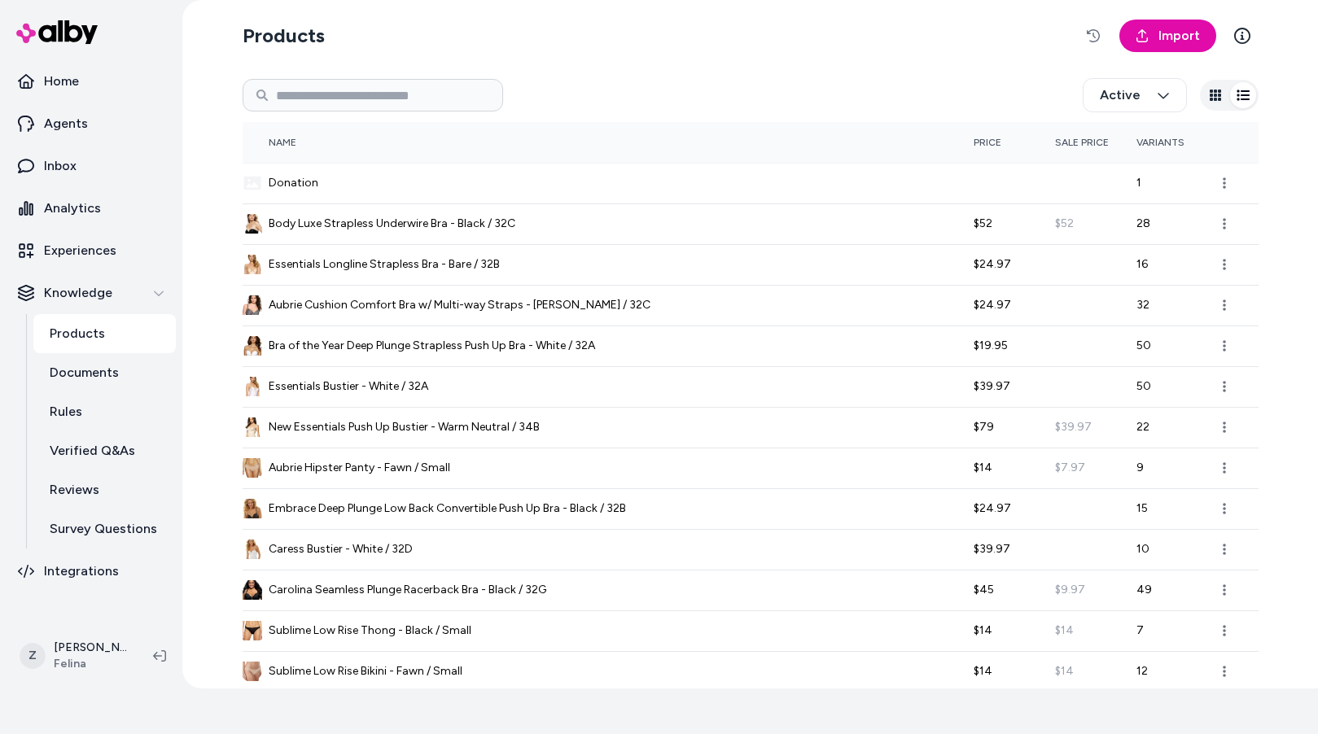
click at [1234, 102] on button "button" at bounding box center [1243, 95] width 26 height 26
click at [1225, 101] on button "button" at bounding box center [1216, 95] width 26 height 26
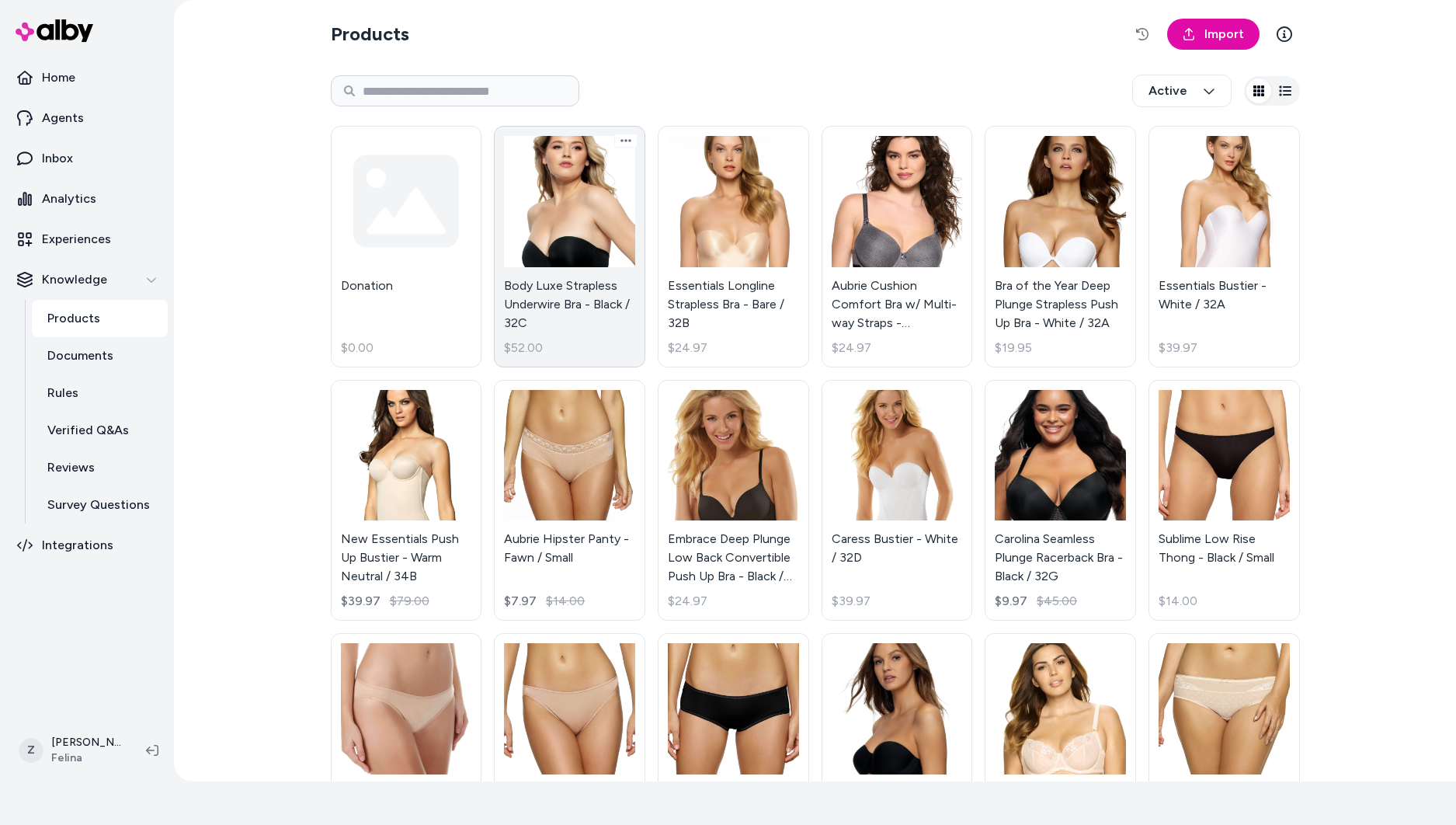
click at [538, 237] on link "Body Luxe Strapless Underwire Bra - Black / 32C $52.00" at bounding box center [569, 246] width 152 height 241
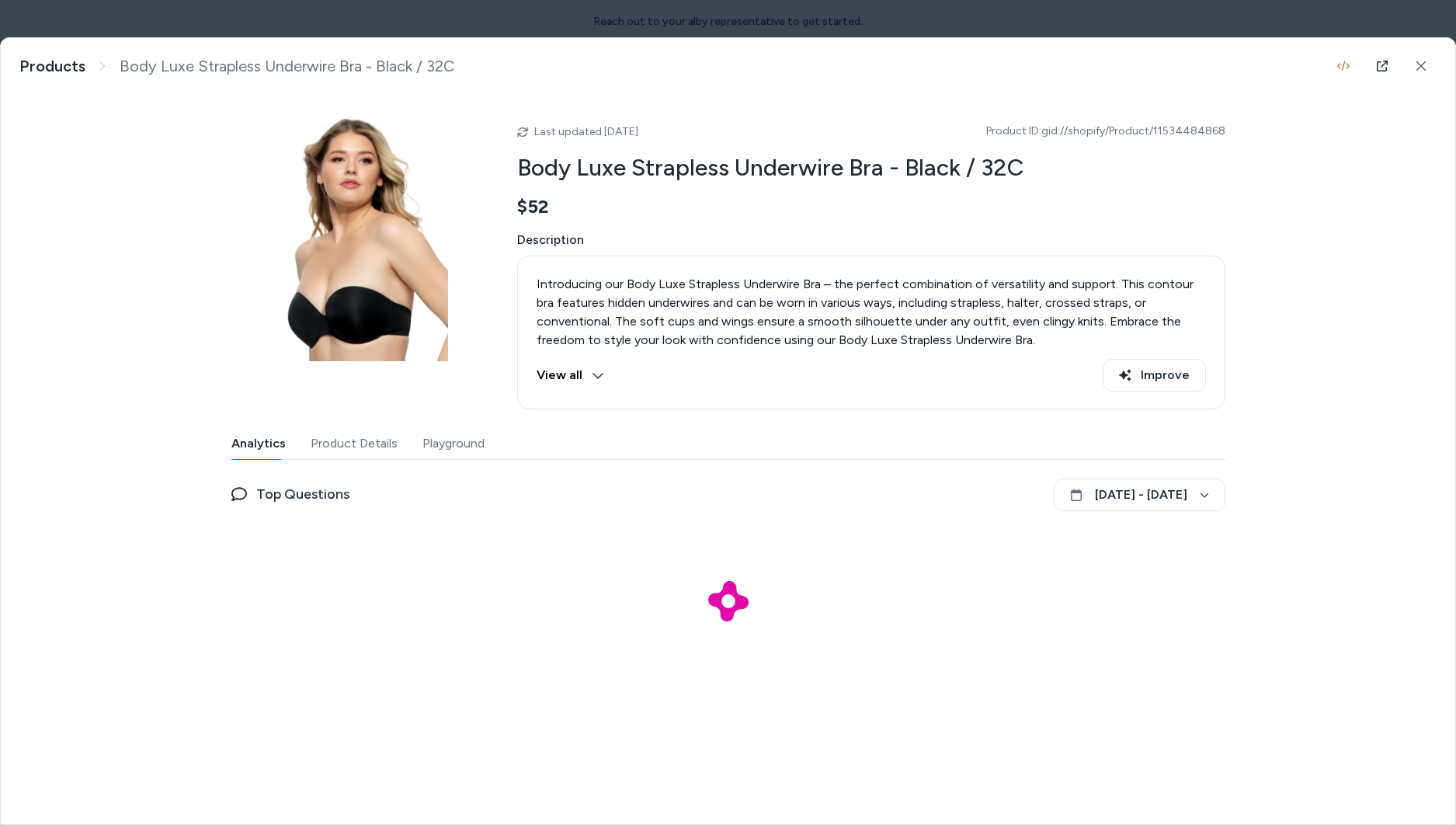
click at [340, 450] on button "Product Details" at bounding box center [354, 443] width 87 height 31
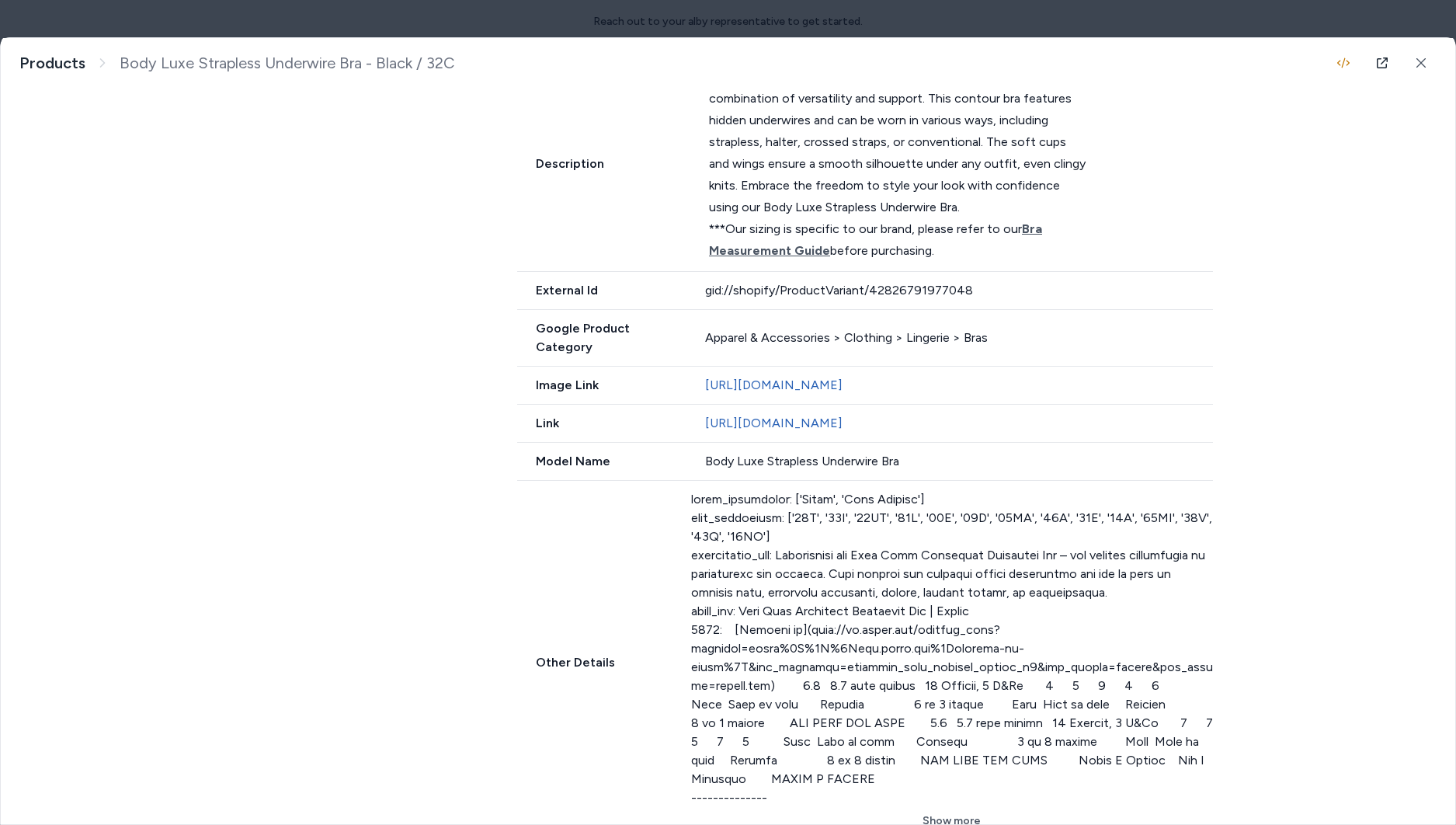
scroll to position [259, 0]
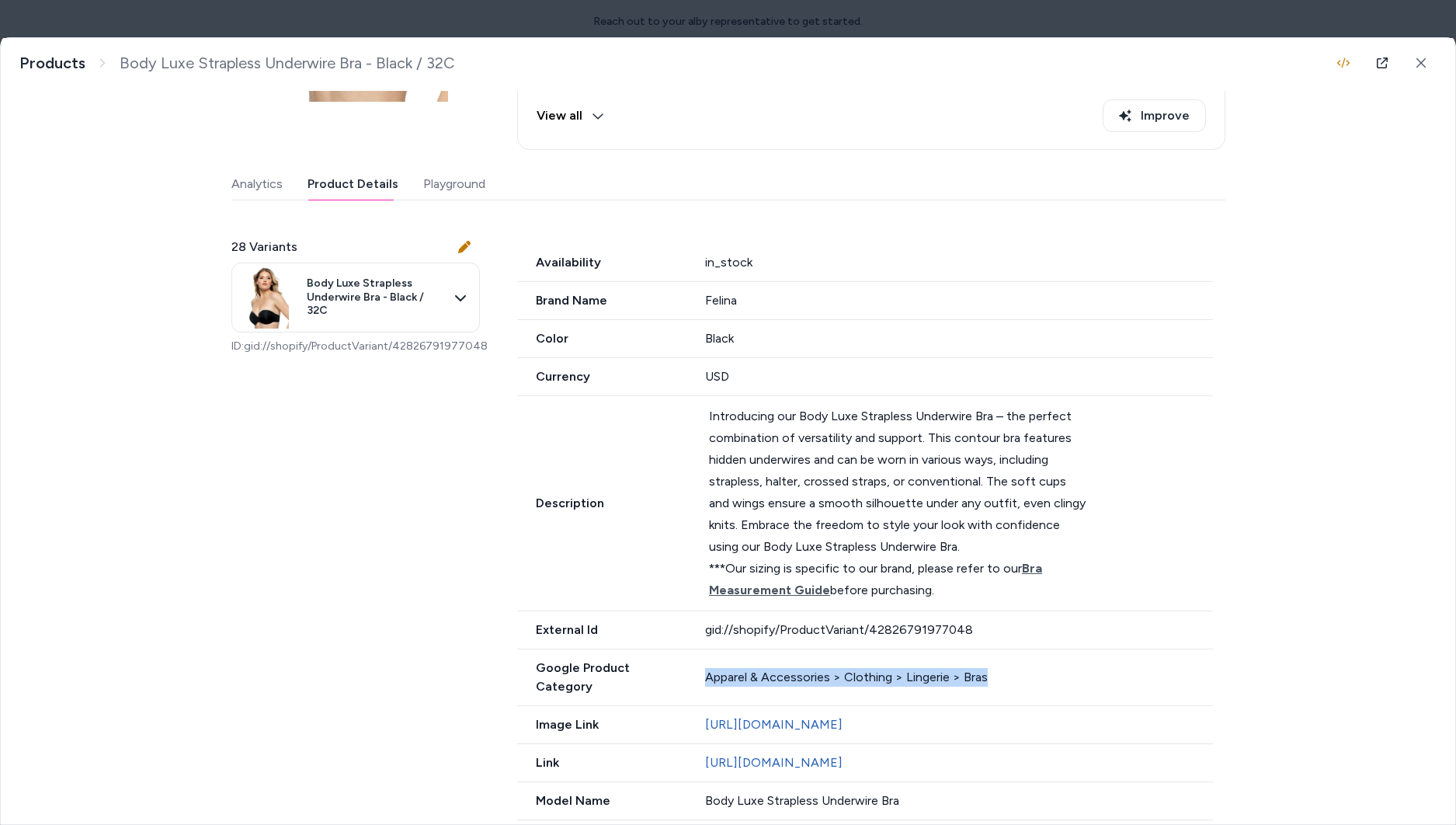
drag, startPoint x: 999, startPoint y: 663, endPoint x: 703, endPoint y: 674, distance: 296.2
click at [703, 674] on div "Google Product Category Apparel & Accessories > Clothing > Lingerie > Bras" at bounding box center [865, 677] width 696 height 56
copy div "Apparel & Accessories > Clothing > Lingerie > Bras"
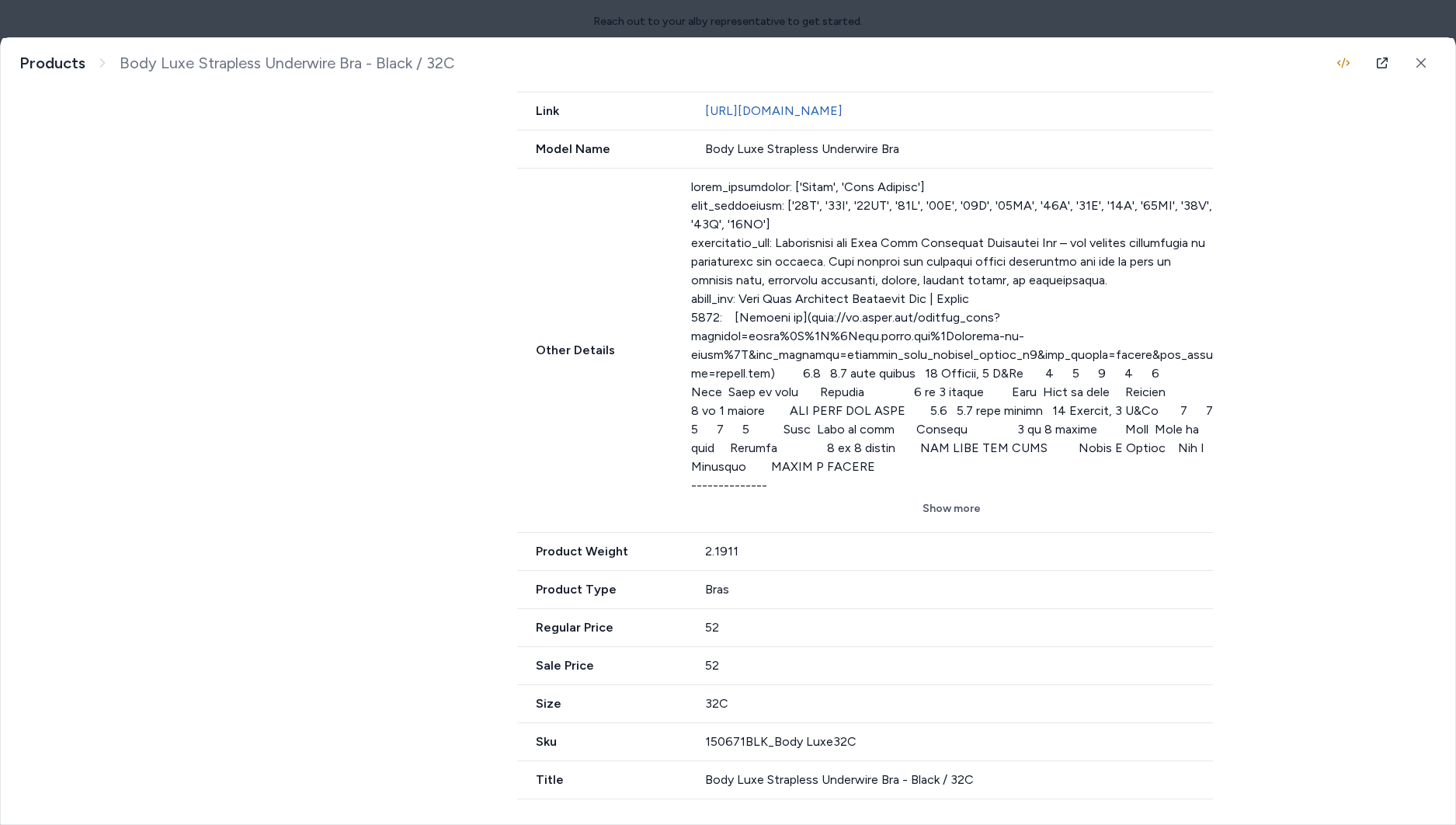
scroll to position [901, 0]
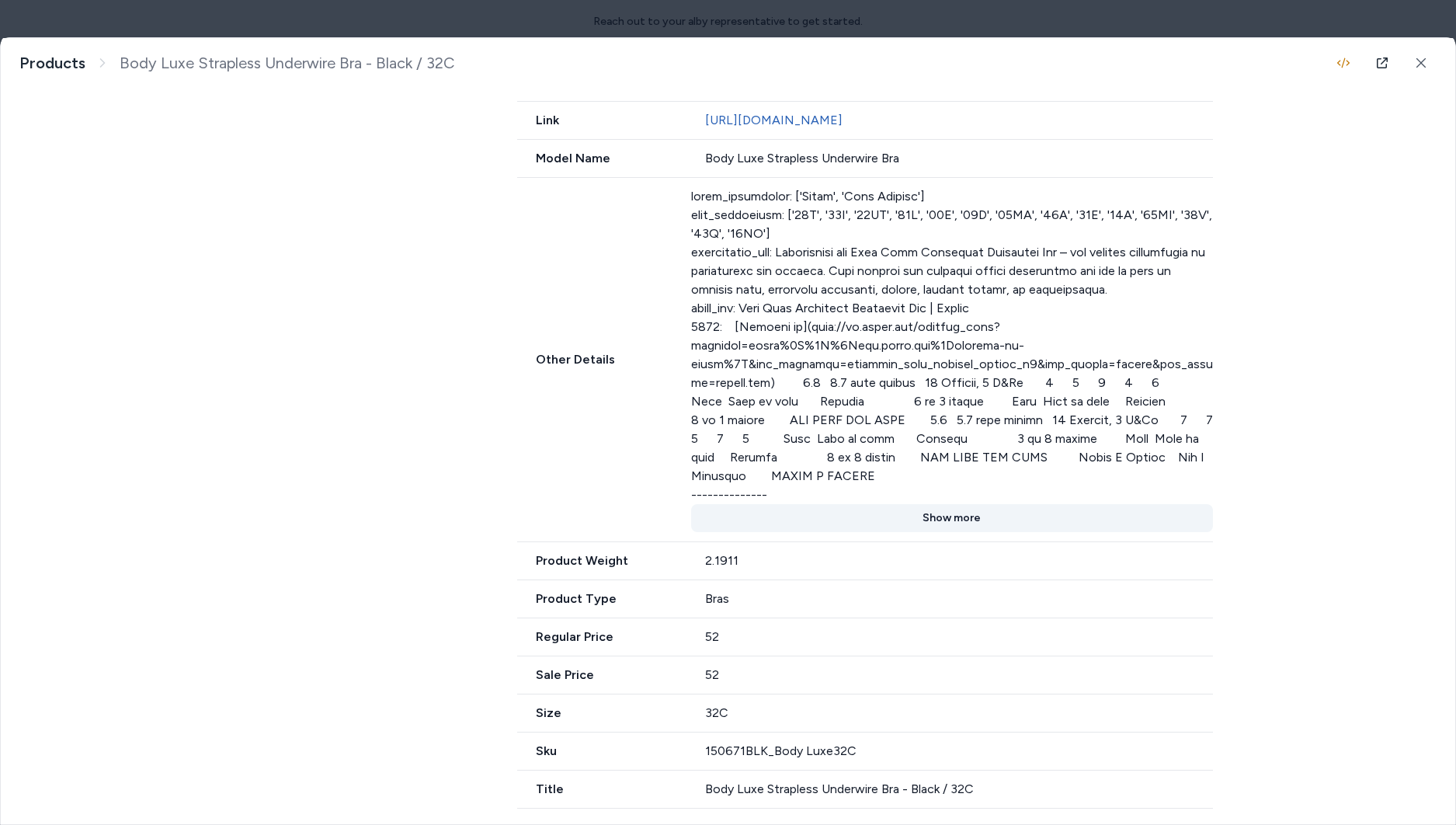
click at [908, 505] on button "Show more" at bounding box center [952, 517] width 522 height 28
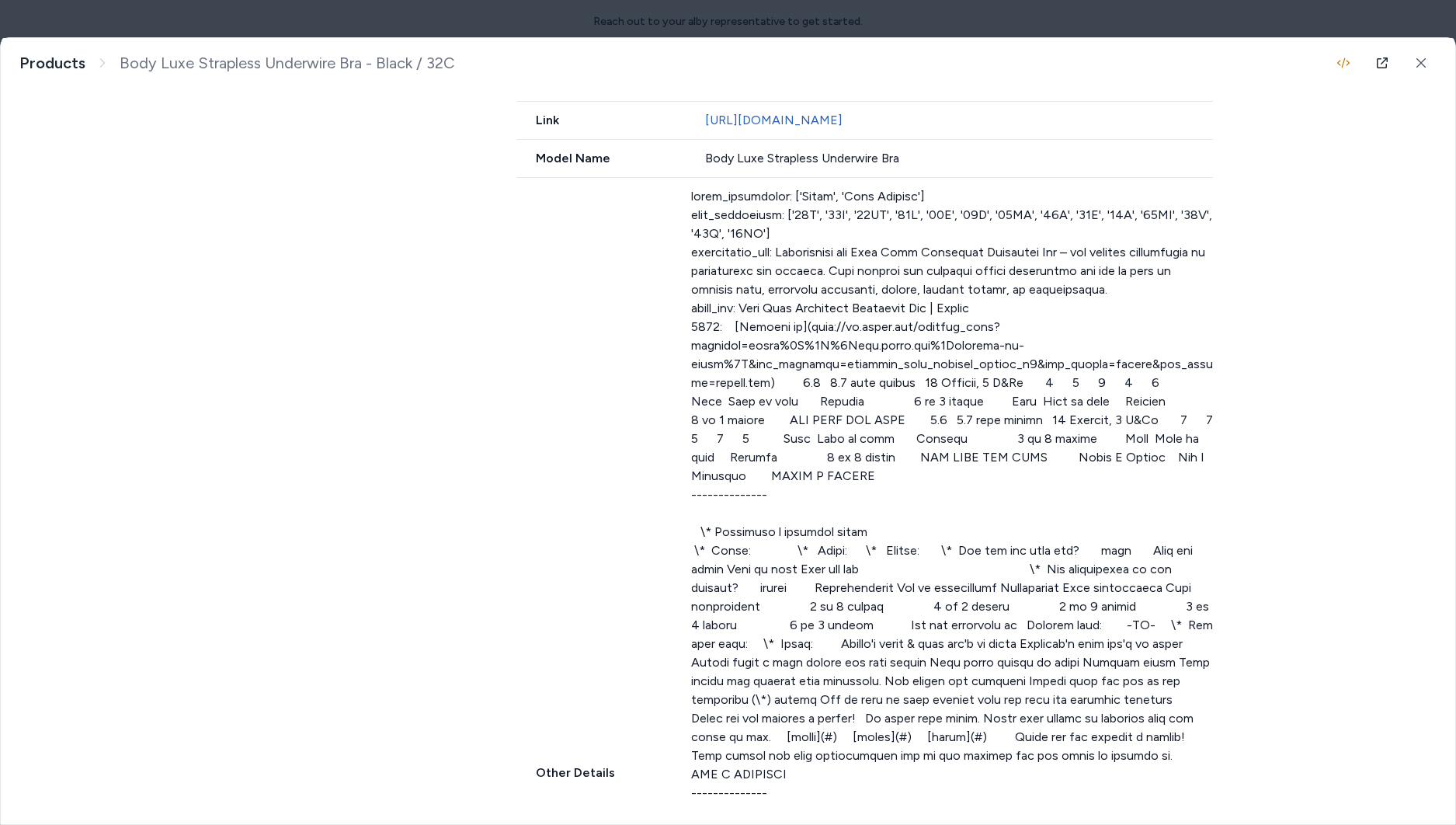
click at [925, 521] on div at bounding box center [952, 755] width 522 height 1137
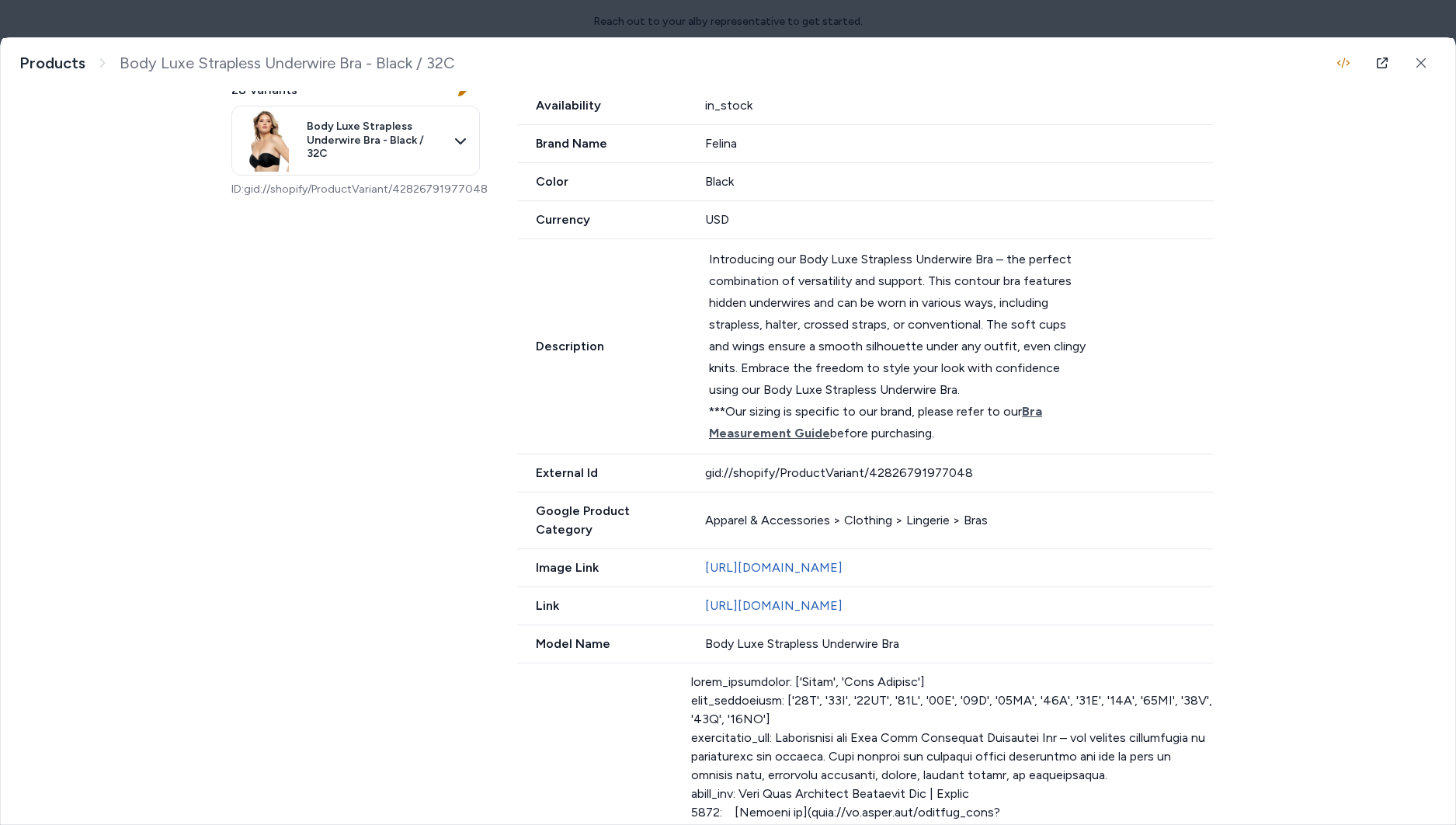
scroll to position [246, 0]
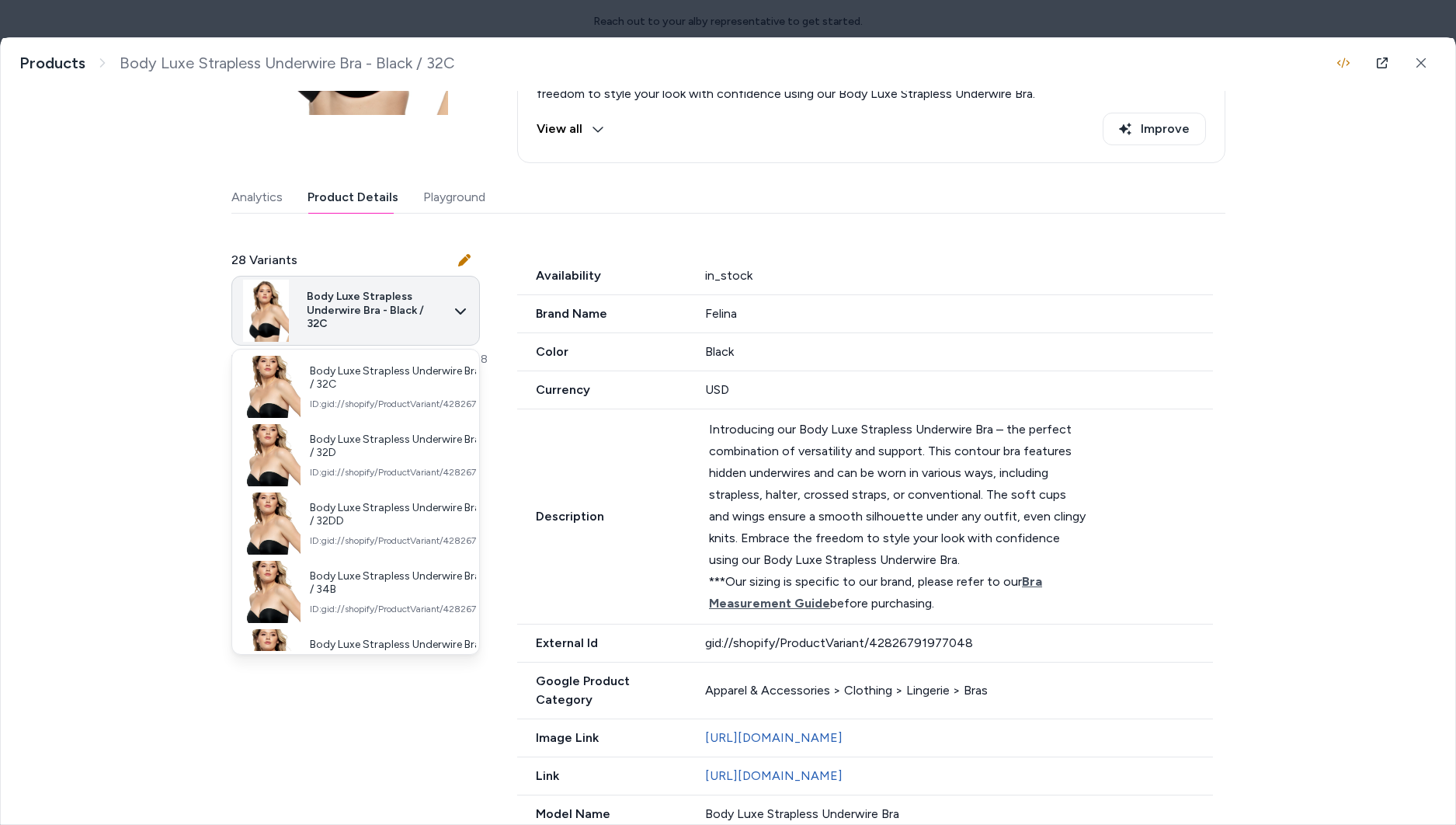
click at [460, 320] on body "Reach out to your alby representative to get started. Home Agents Inbox Analyti…" at bounding box center [728, 412] width 1456 height 825
click at [460, 320] on div at bounding box center [728, 412] width 1456 height 825
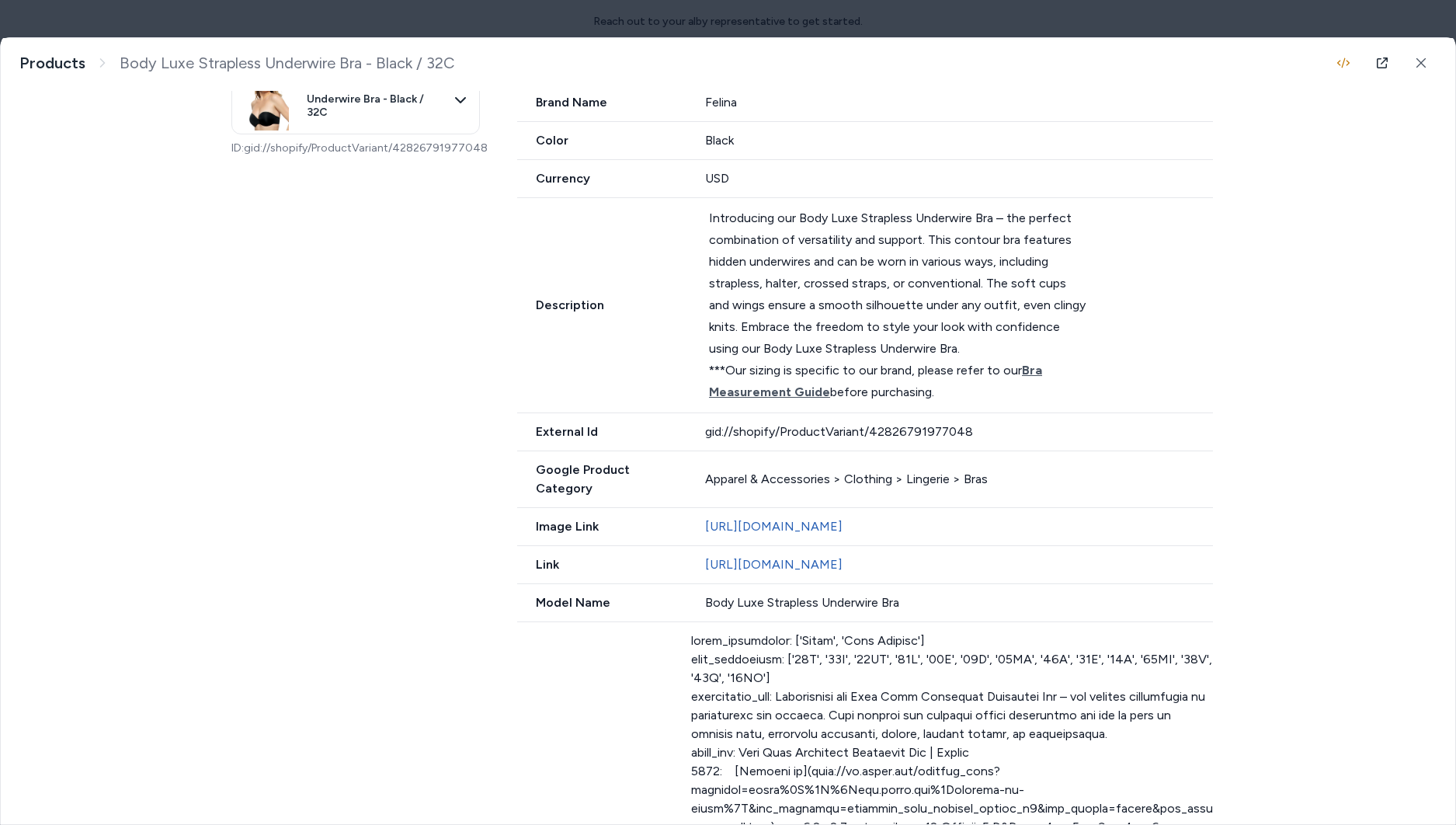
scroll to position [537, 0]
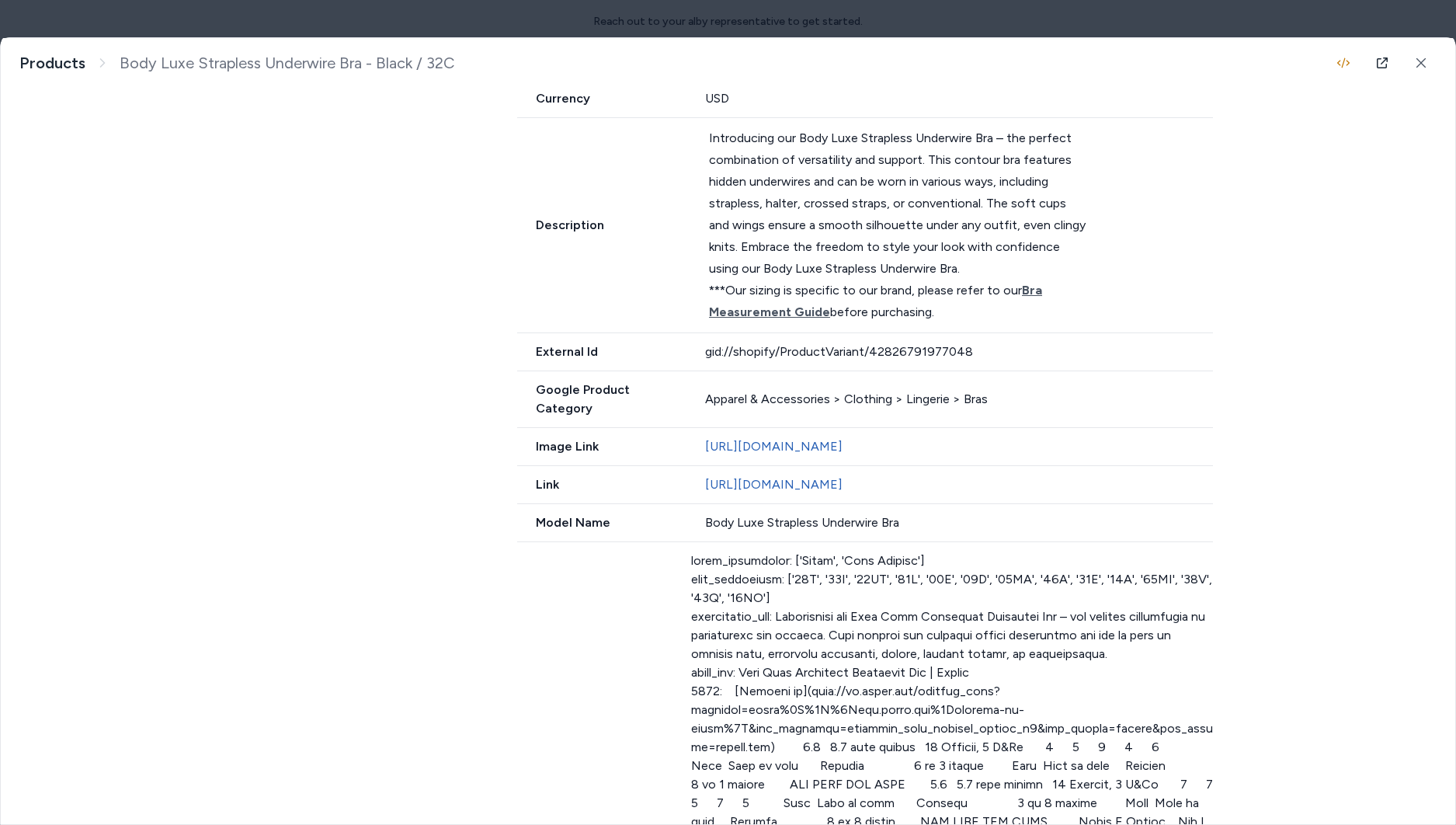
click at [708, 393] on div "Apparel & Accessories > Clothing > Lingerie > Bras" at bounding box center [958, 400] width 507 height 19
drag, startPoint x: 706, startPoint y: 388, endPoint x: 1004, endPoint y: 393, distance: 298.0
click at [1004, 393] on div "Apparel & Accessories > Clothing > Lingerie > Bras" at bounding box center [958, 400] width 507 height 19
copy div "Apparel & Accessories > Clothing > Lingerie > Bras"
